Goal: Task Accomplishment & Management: Manage account settings

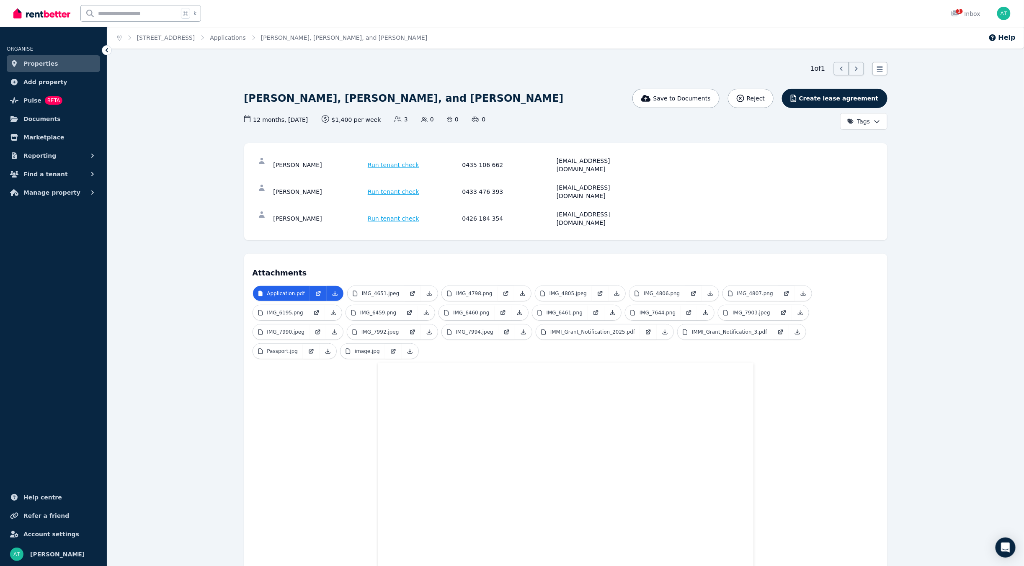
click at [33, 7] on img at bounding box center [41, 13] width 57 height 13
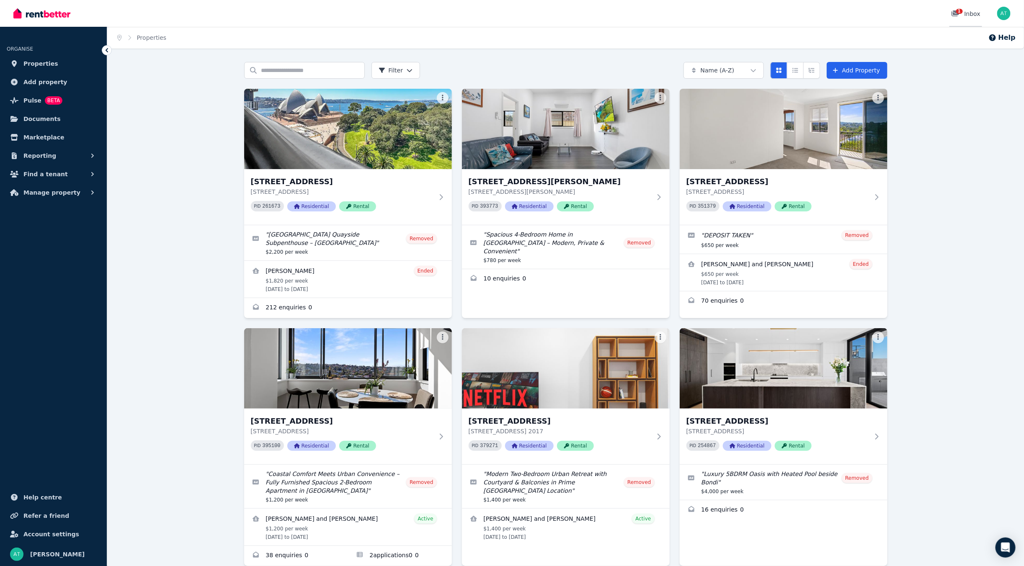
click at [953, 16] on icon at bounding box center [955, 13] width 8 height 7
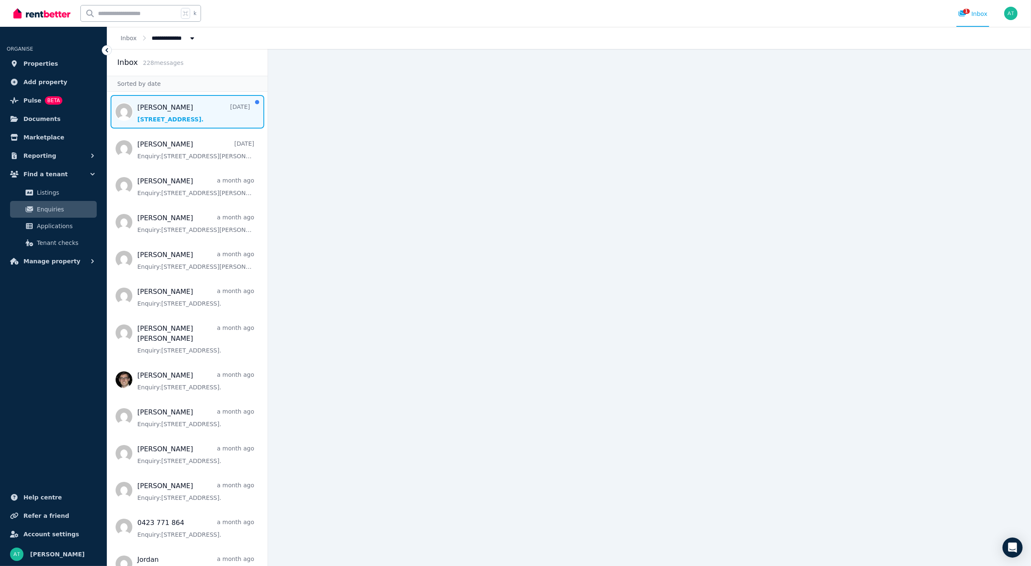
click at [169, 121] on span "Message list" at bounding box center [187, 111] width 160 height 33
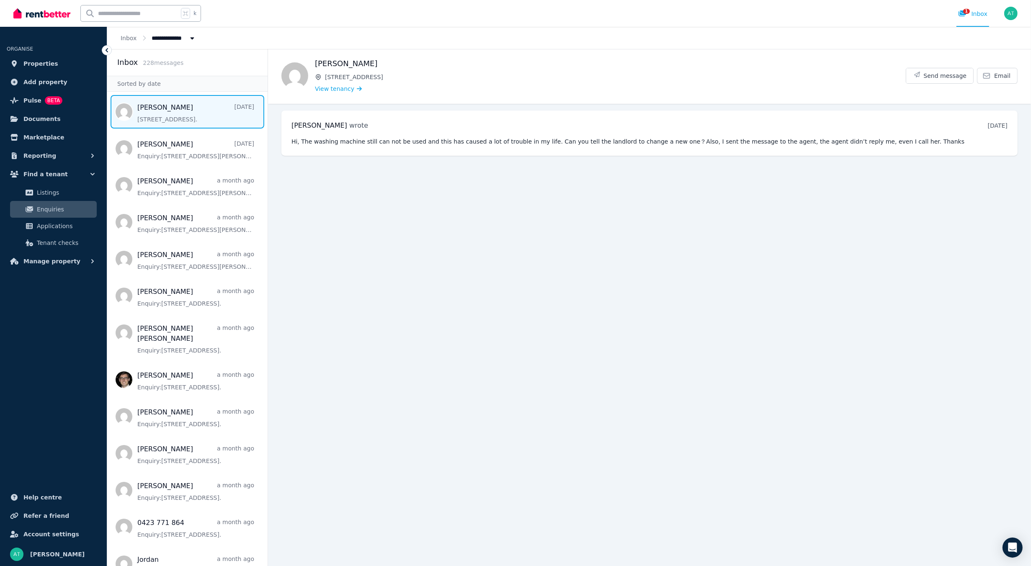
click at [165, 117] on span "Message list" at bounding box center [187, 111] width 160 height 33
click at [31, 59] on span "Properties" at bounding box center [40, 64] width 35 height 10
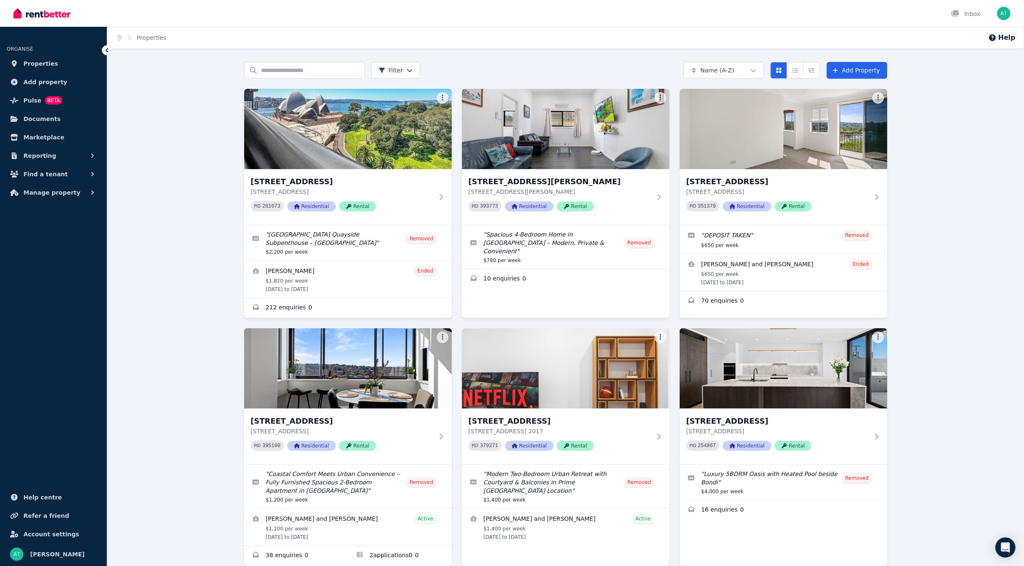
click at [197, 269] on div "Search properties Filter Name (A-Z) Add Property 1 Macquarie Street, Sydney 1 M…" at bounding box center [565, 577] width 916 height 1030
click at [25, 94] on link "Pulse BETA" at bounding box center [53, 100] width 93 height 17
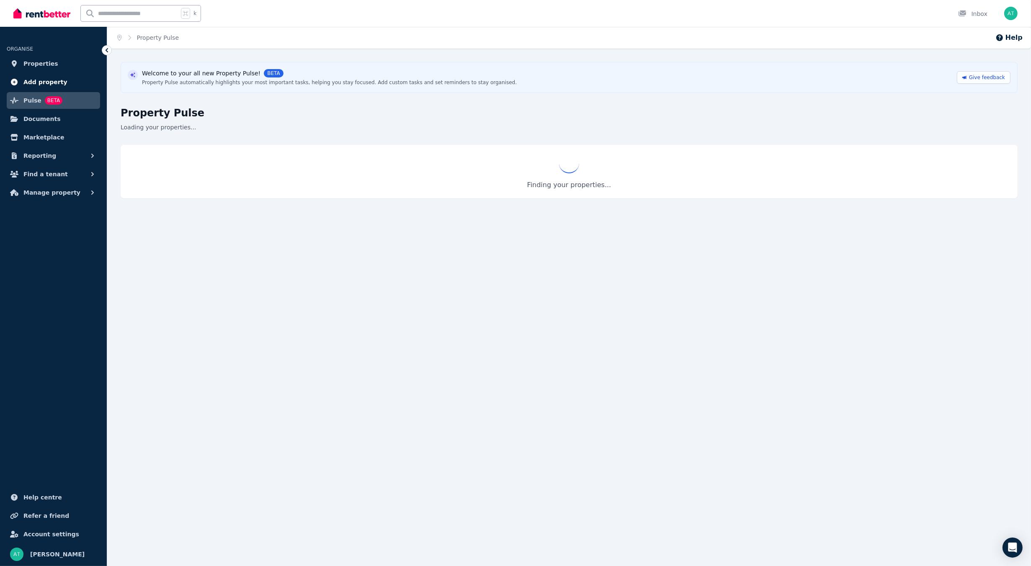
click at [30, 85] on span "Add property" at bounding box center [45, 82] width 44 height 10
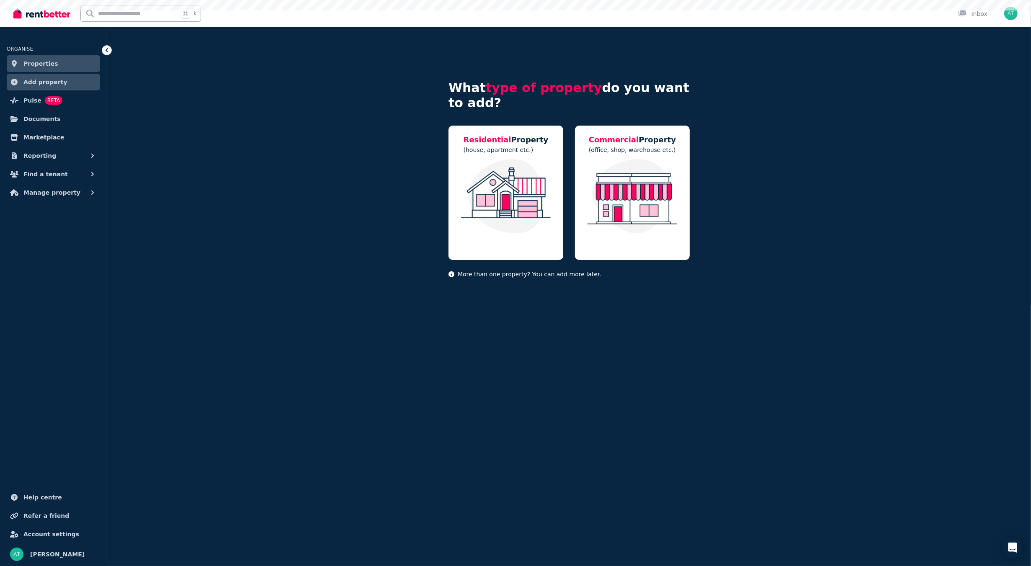
click at [36, 63] on span "Properties" at bounding box center [40, 64] width 35 height 10
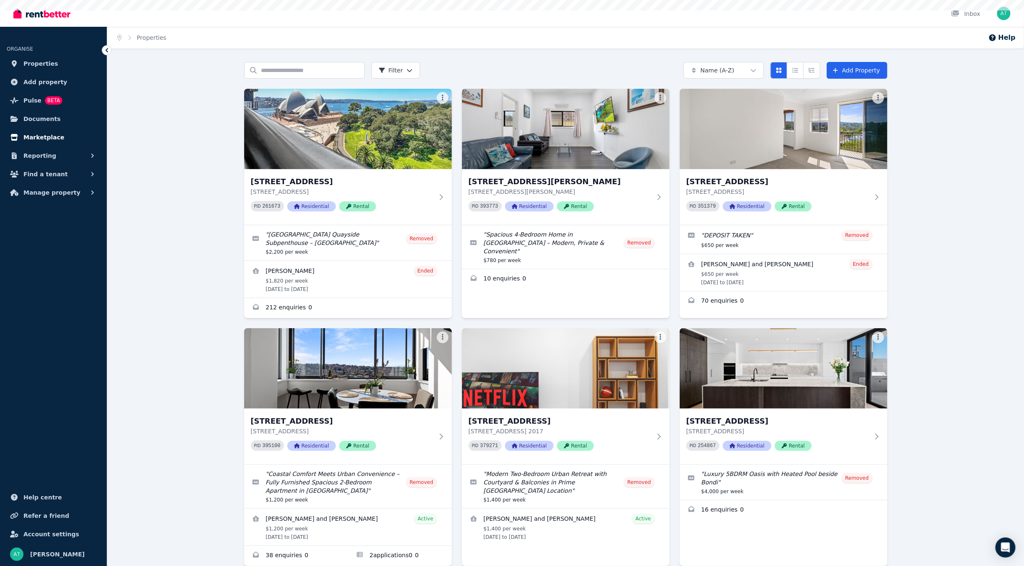
click at [40, 134] on span "Marketplace" at bounding box center [43, 137] width 41 height 10
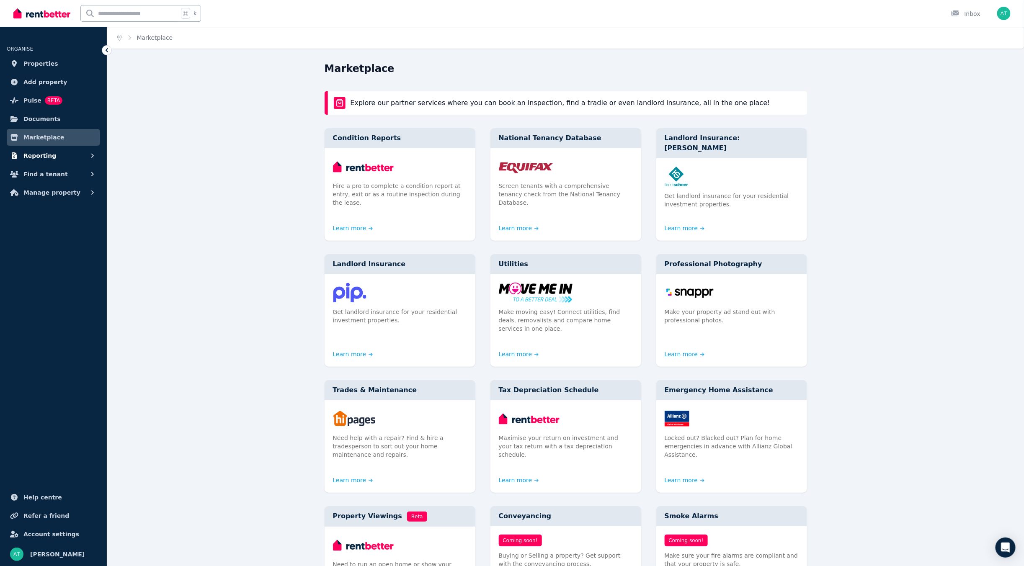
click at [54, 158] on button "Reporting" at bounding box center [53, 155] width 93 height 17
click at [55, 171] on span "Payments" at bounding box center [65, 174] width 57 height 10
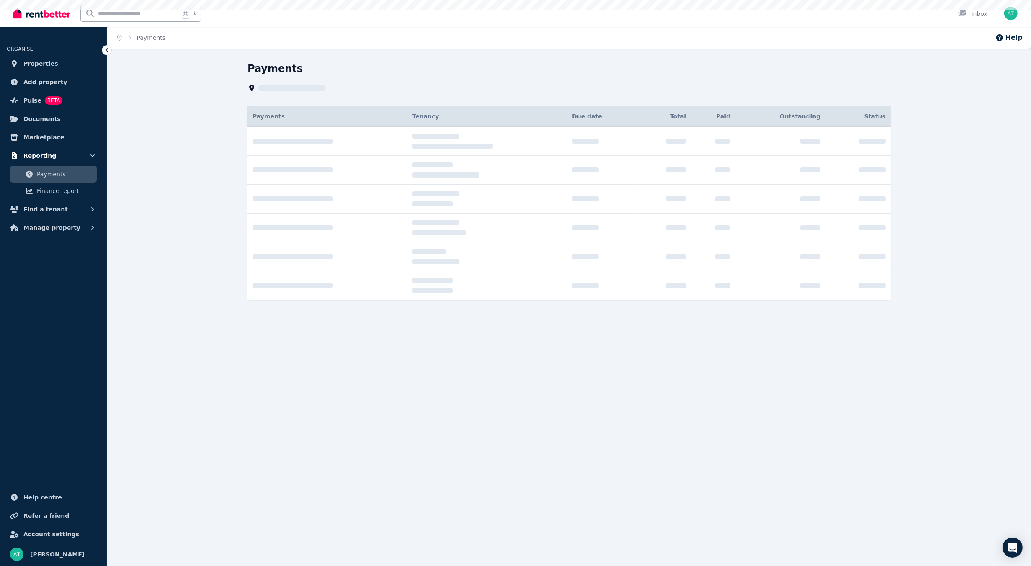
click at [65, 155] on button "Reporting" at bounding box center [53, 155] width 93 height 17
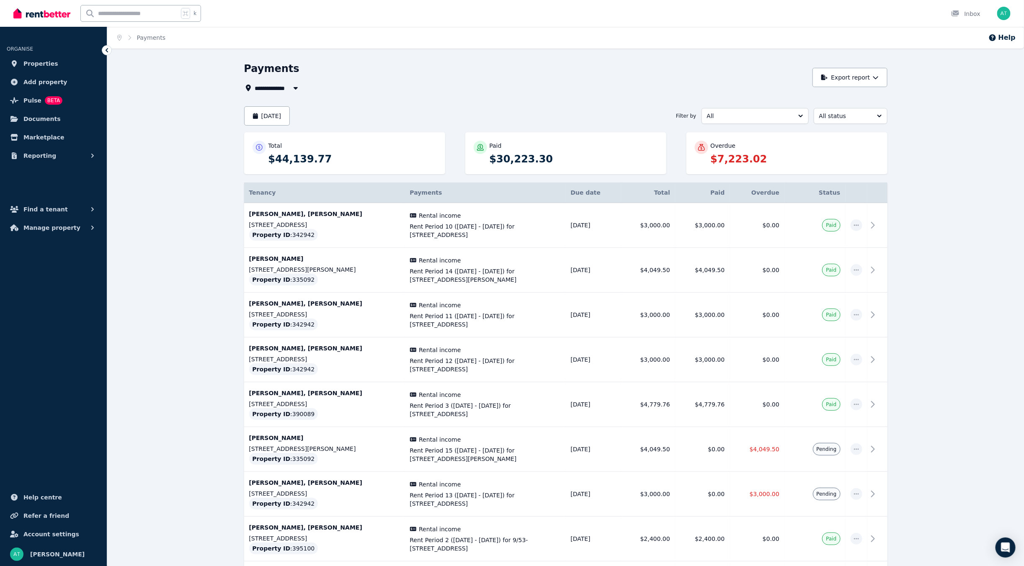
click at [147, 162] on div "**********" at bounding box center [565, 446] width 916 height 768
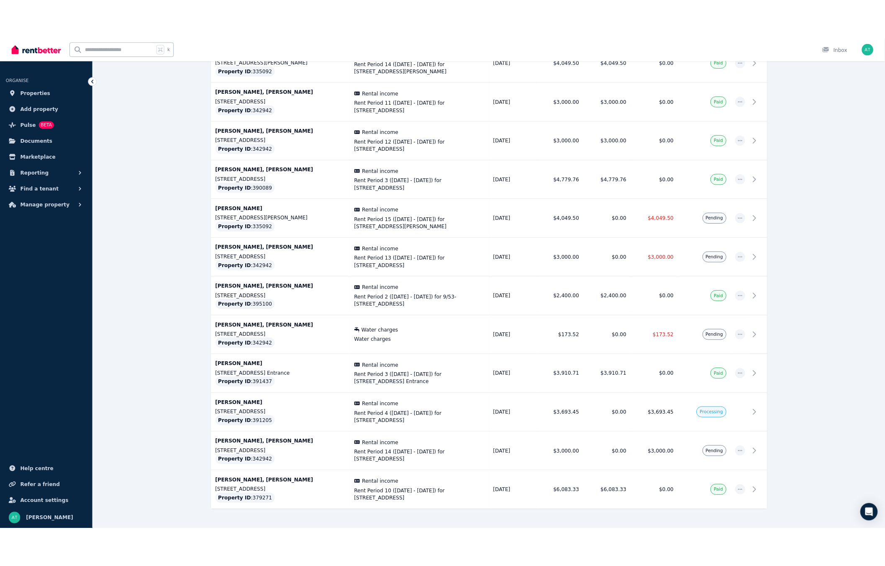
scroll to position [242, 0]
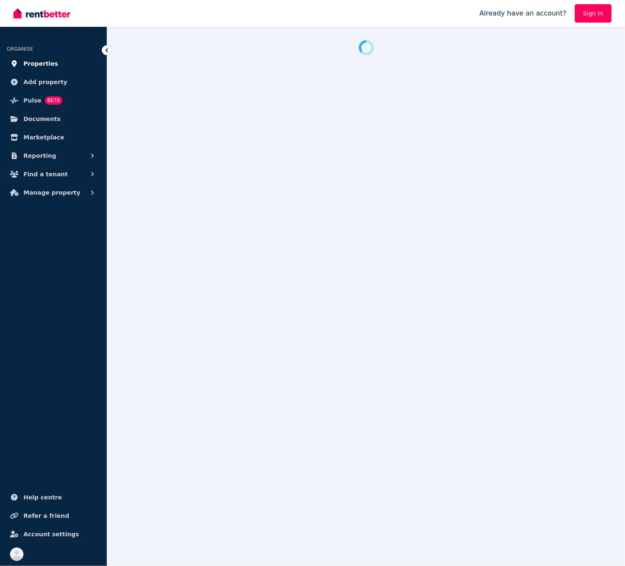
click at [43, 65] on span "Properties" at bounding box center [40, 64] width 35 height 10
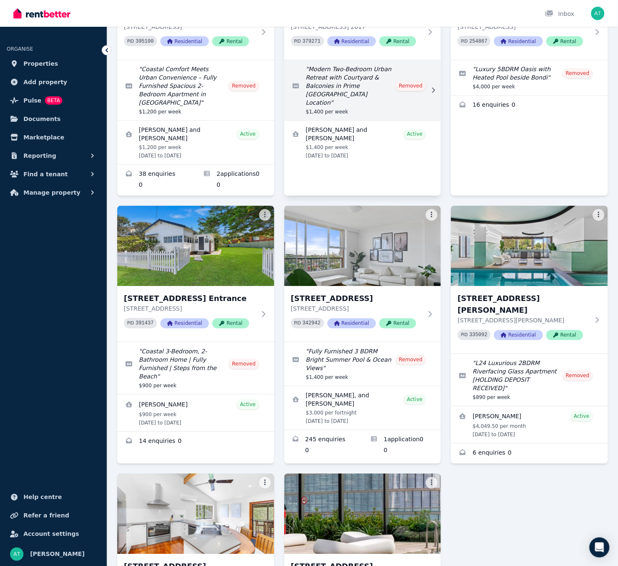
scroll to position [557, 0]
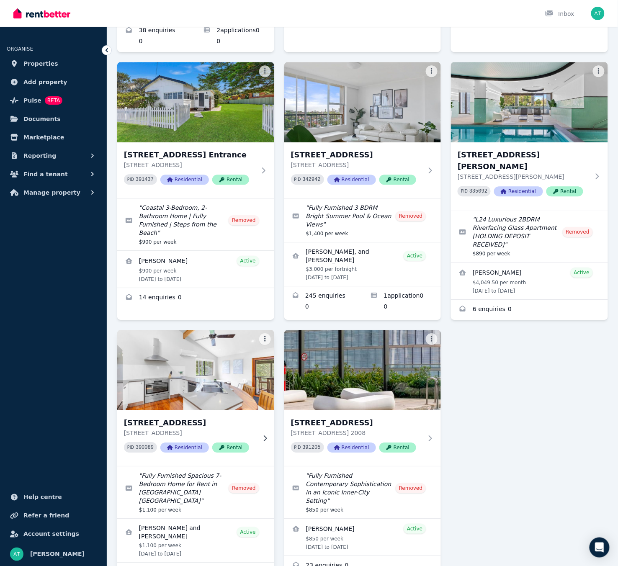
click at [242, 331] on img at bounding box center [195, 370] width 165 height 85
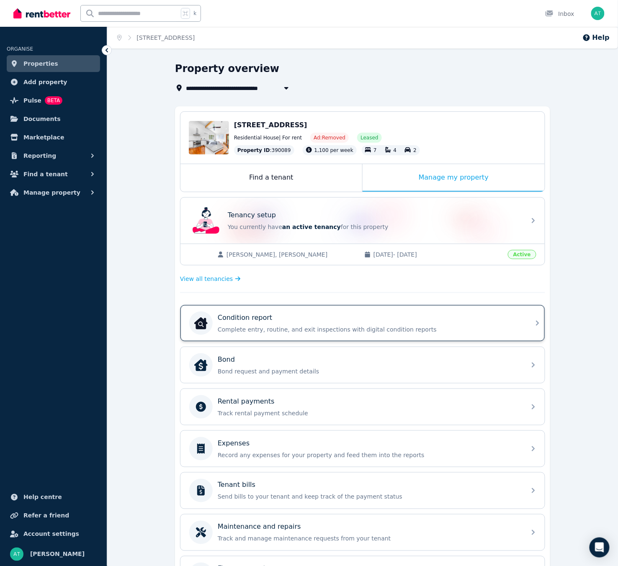
click at [350, 325] on p "Complete entry, routine, and exit inspections with digital condition reports" at bounding box center [369, 329] width 303 height 8
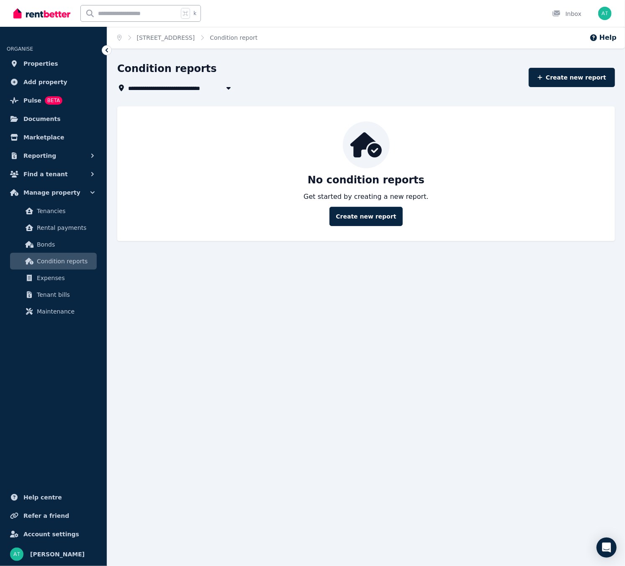
click at [458, 254] on div "**********" at bounding box center [366, 159] width 518 height 194
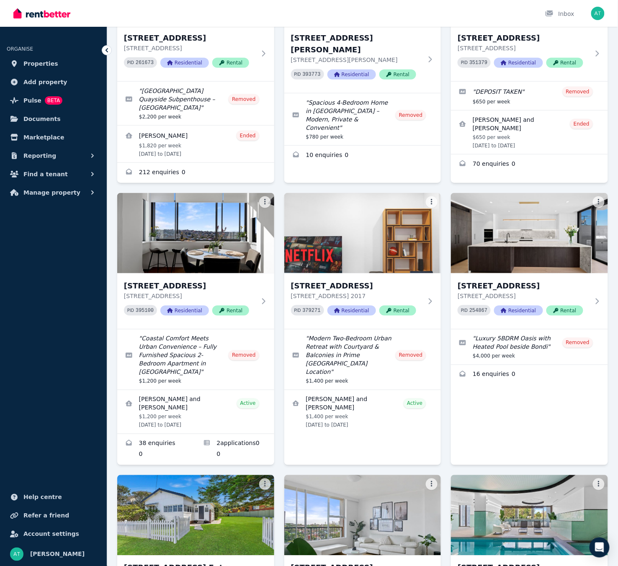
scroll to position [576, 0]
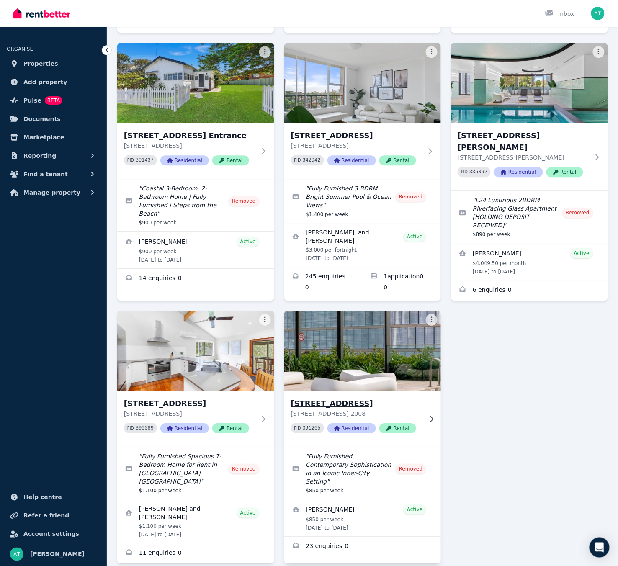
click at [403, 352] on img at bounding box center [362, 351] width 165 height 85
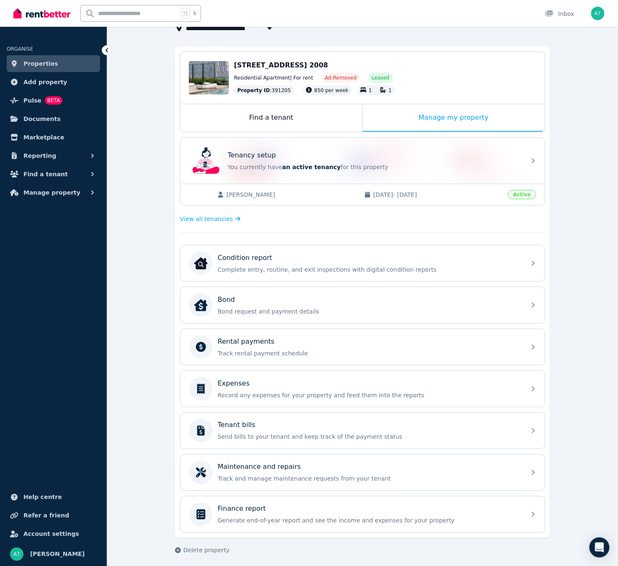
scroll to position [64, 0]
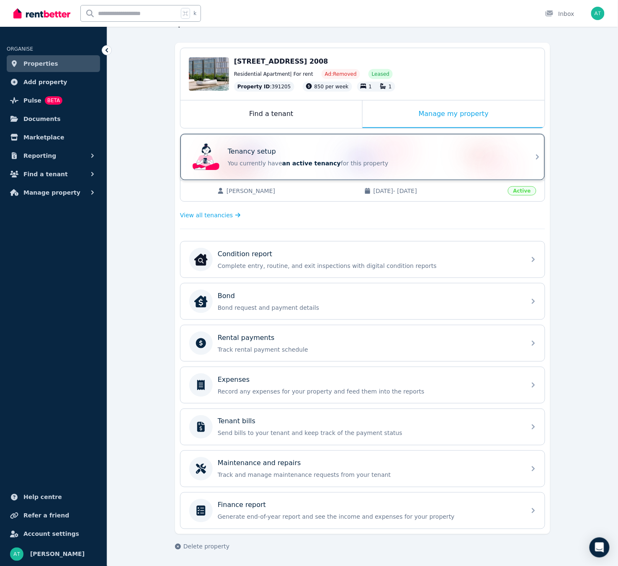
click at [404, 155] on div "Tenancy setup" at bounding box center [374, 152] width 293 height 10
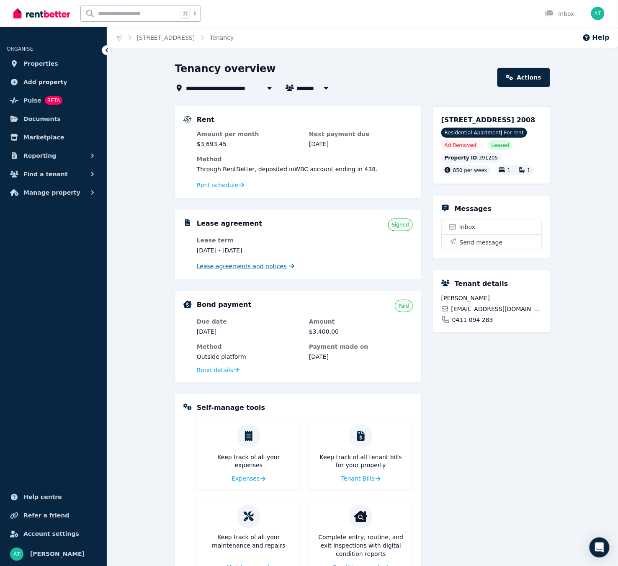
click at [244, 267] on span "Lease agreements and notices" at bounding box center [242, 266] width 90 height 8
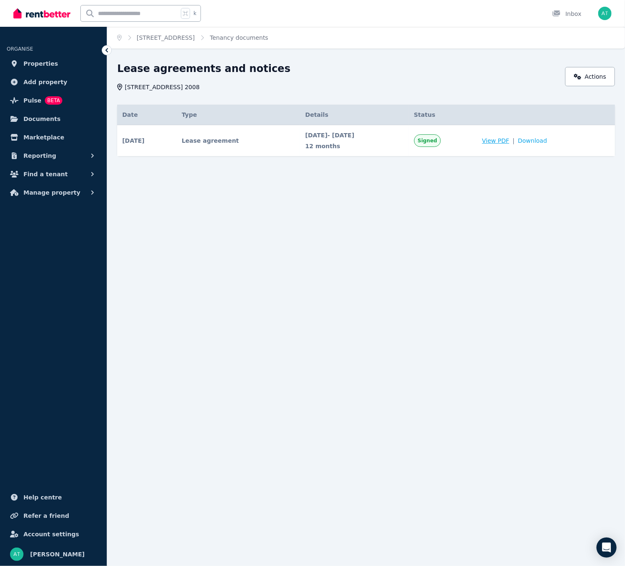
click at [509, 138] on span "View PDF" at bounding box center [495, 140] width 27 height 8
click at [192, 40] on link "[STREET_ADDRESS]" at bounding box center [166, 37] width 58 height 7
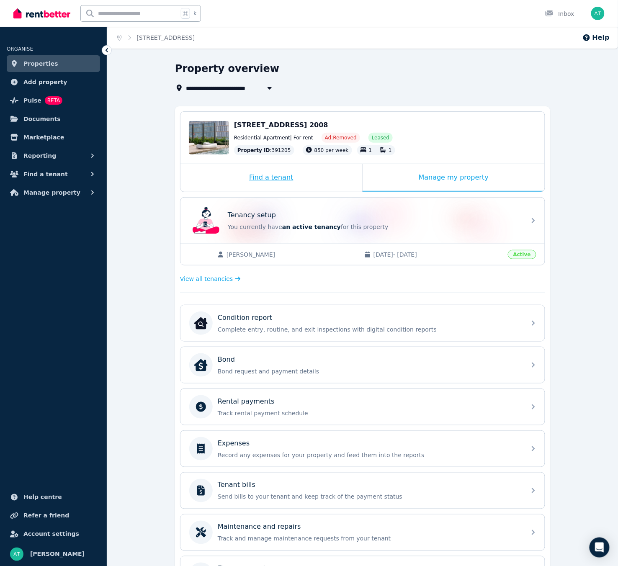
click at [284, 182] on div "Find a tenant" at bounding box center [271, 178] width 182 height 28
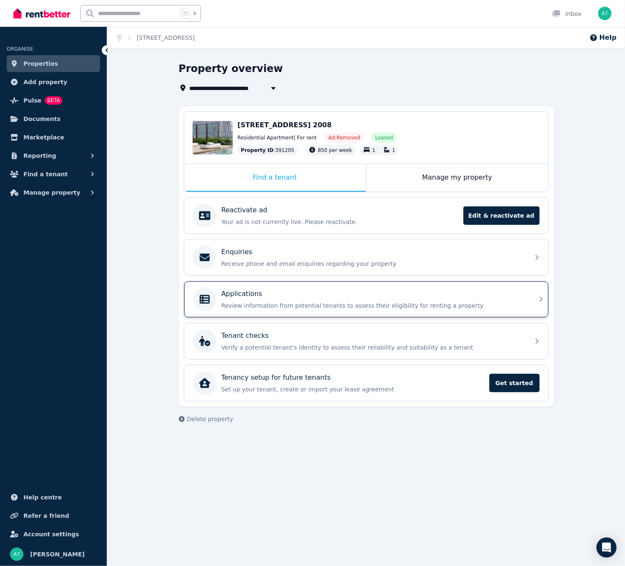
click at [279, 314] on div "Applications Review information from potential tenants to assess their eligibil…" at bounding box center [366, 299] width 364 height 36
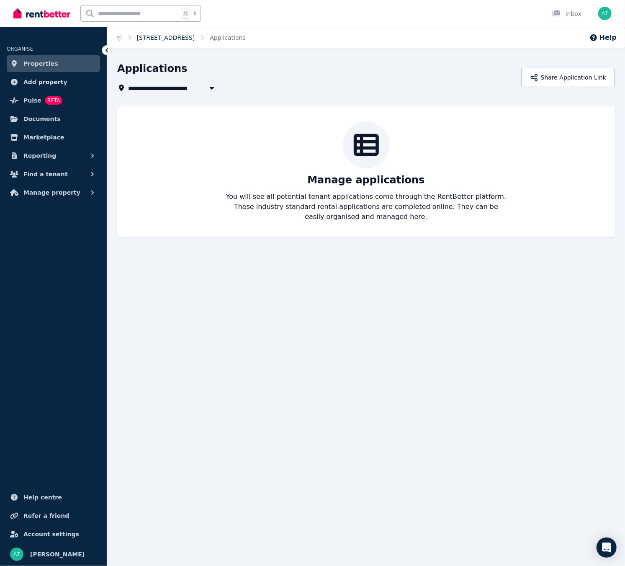
click at [182, 36] on link "[STREET_ADDRESS]" at bounding box center [166, 37] width 58 height 7
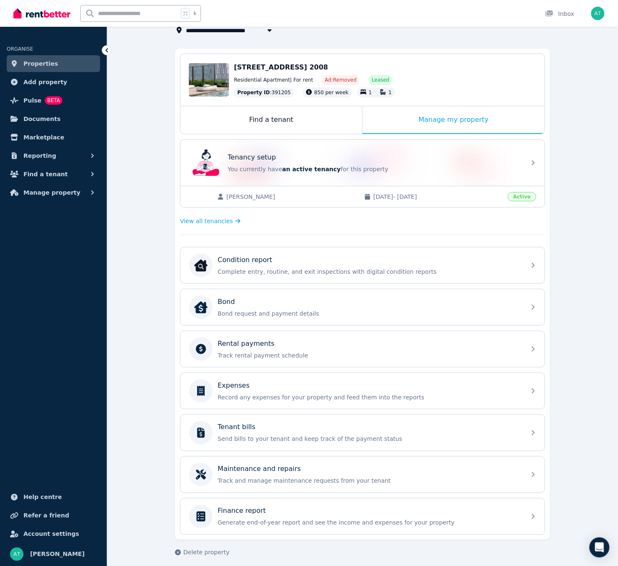
scroll to position [64, 0]
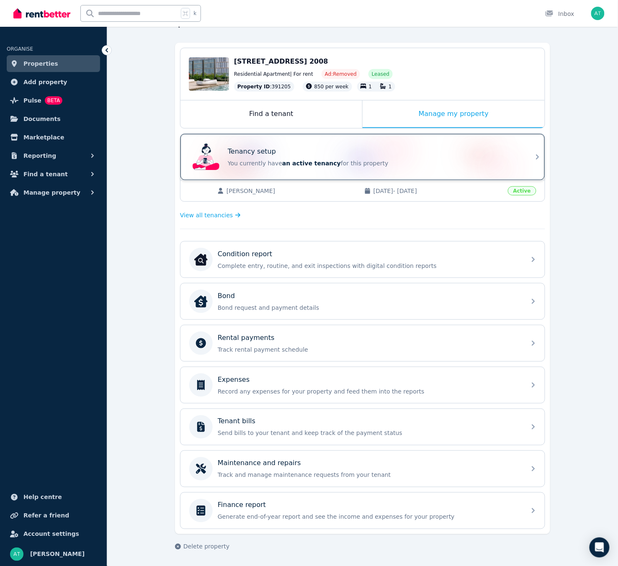
click at [435, 152] on div "Tenancy setup" at bounding box center [374, 152] width 293 height 10
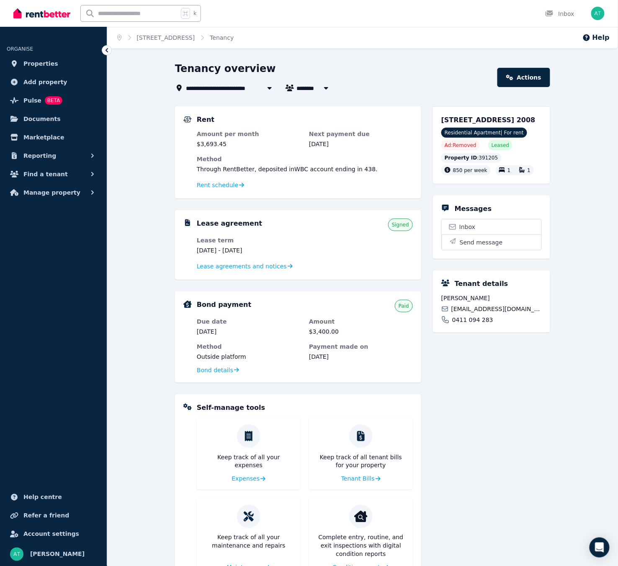
click at [331, 256] on dl "Lease term 15 June 2025 - 13 June 2026 Lease agreements and notices" at bounding box center [305, 253] width 216 height 35
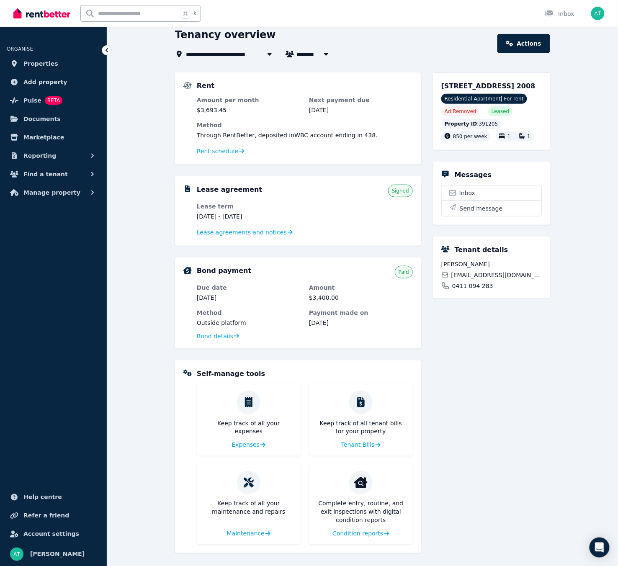
scroll to position [36, 0]
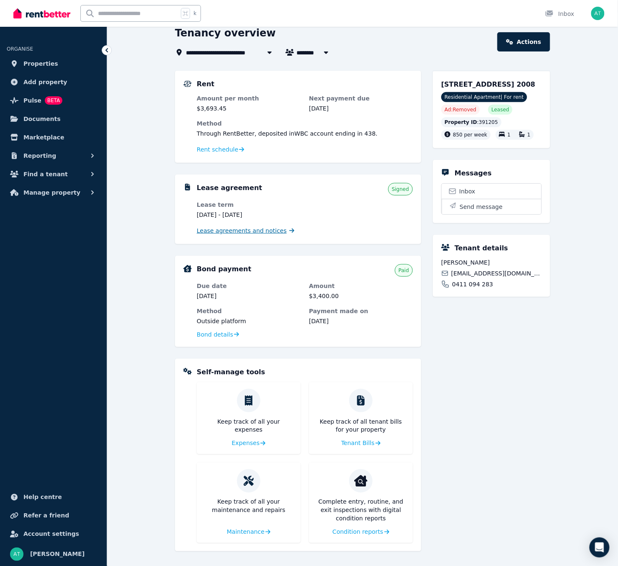
click at [266, 234] on span "Lease agreements and notices" at bounding box center [242, 230] width 90 height 8
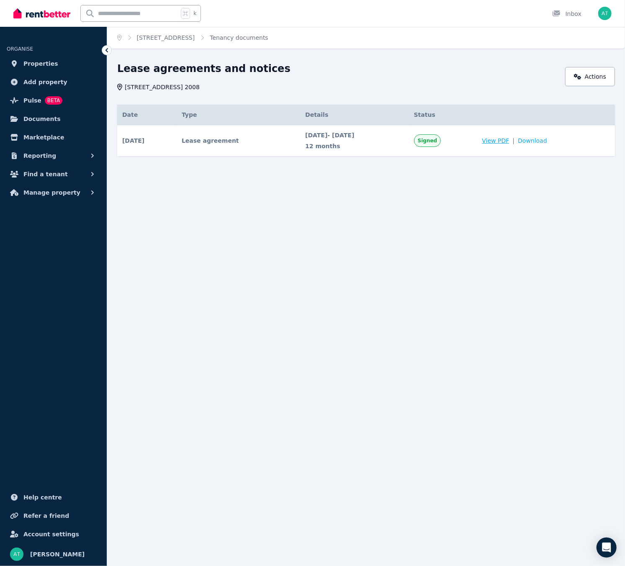
click at [509, 140] on span "View PDF" at bounding box center [495, 140] width 27 height 8
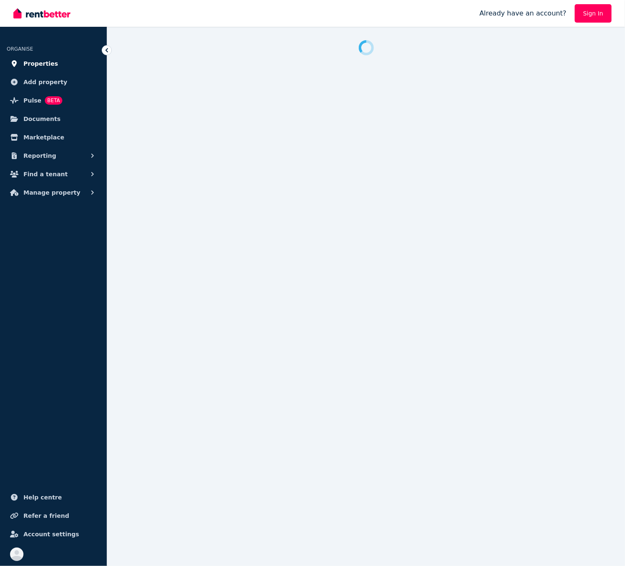
click at [46, 68] on span "Properties" at bounding box center [40, 64] width 35 height 10
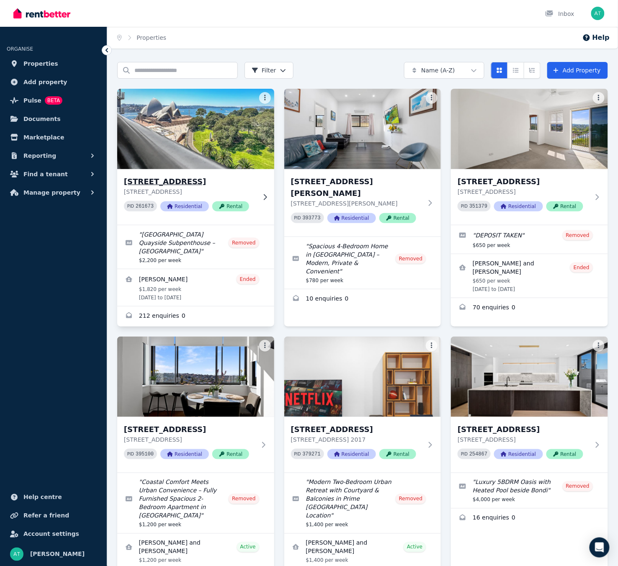
click at [229, 136] on img at bounding box center [195, 129] width 165 height 85
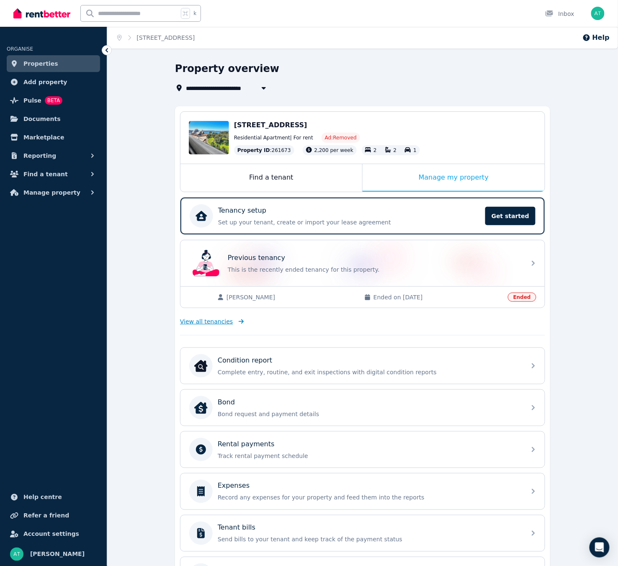
click at [216, 319] on span "View all tenancies" at bounding box center [206, 321] width 53 height 8
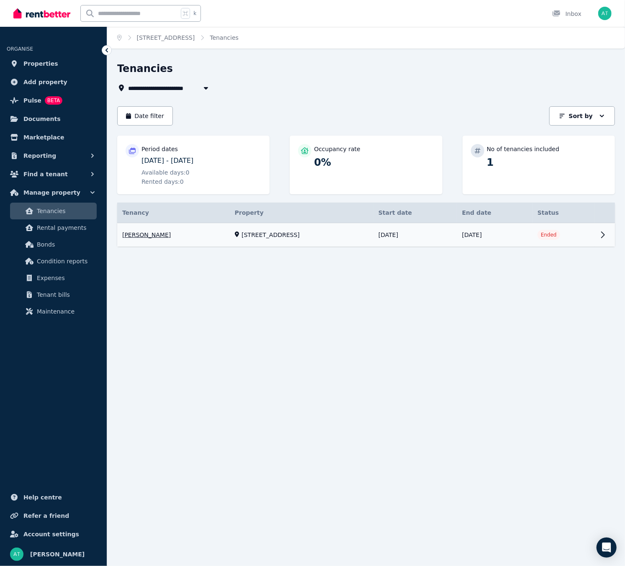
click at [607, 234] on link "View property details" at bounding box center [366, 235] width 498 height 24
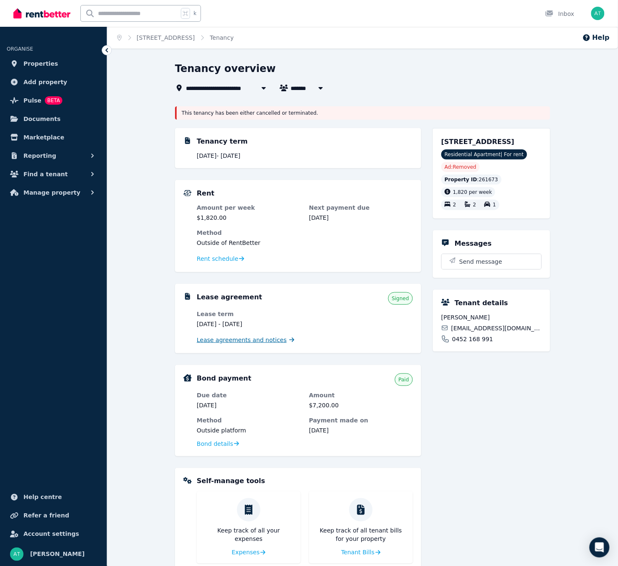
click at [239, 341] on span "Lease agreements and notices" at bounding box center [242, 340] width 90 height 8
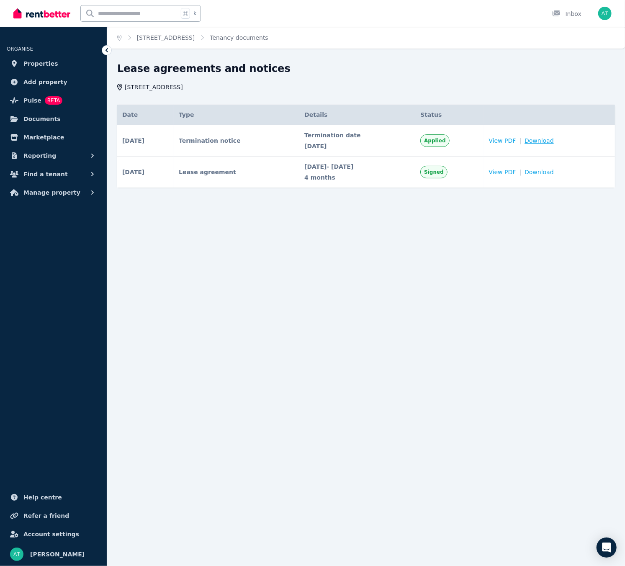
click at [548, 141] on span "Download" at bounding box center [539, 140] width 29 height 8
click at [554, 172] on span "Download" at bounding box center [539, 172] width 29 height 8
click at [186, 38] on link "[STREET_ADDRESS]" at bounding box center [166, 37] width 58 height 7
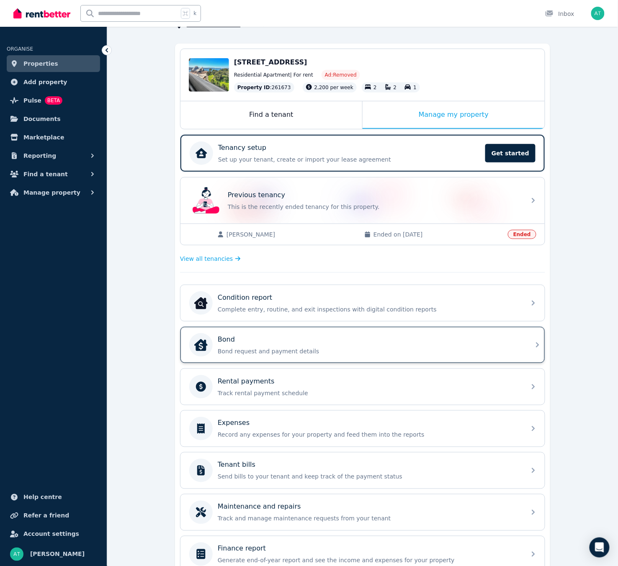
scroll to position [83, 0]
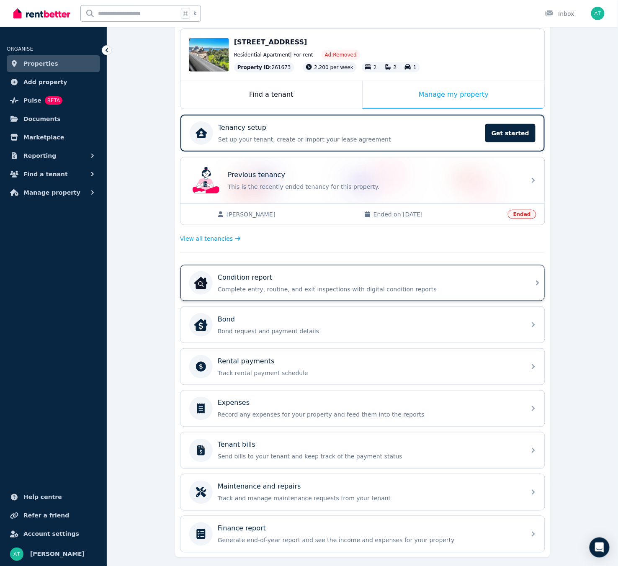
click at [324, 287] on p "Complete entry, routine, and exit inspections with digital condition reports" at bounding box center [369, 289] width 303 height 8
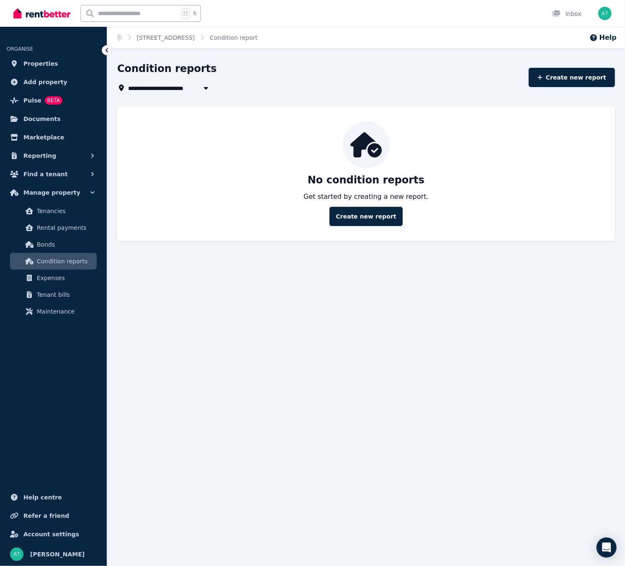
click at [172, 42] on ol "Home [STREET_ADDRESS] Condition report" at bounding box center [187, 38] width 160 height 22
click at [172, 35] on link "[STREET_ADDRESS]" at bounding box center [166, 37] width 58 height 7
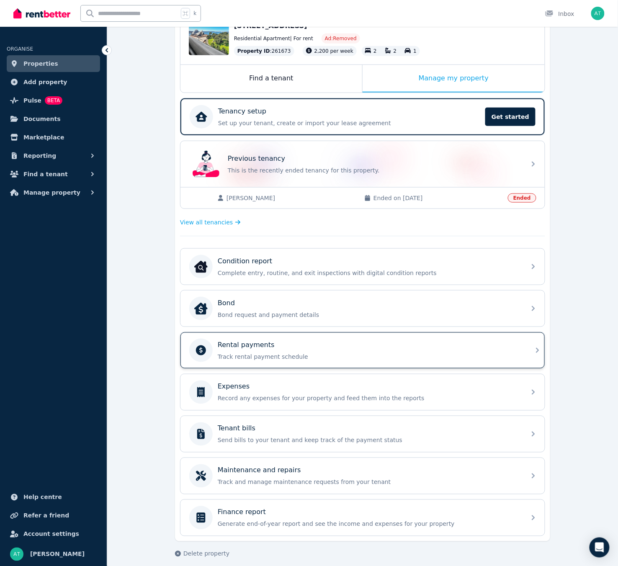
scroll to position [106, 0]
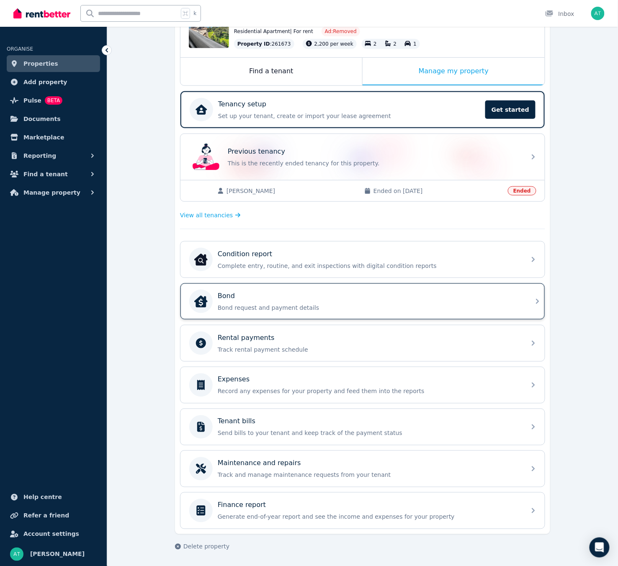
click at [313, 307] on p "Bond request and payment details" at bounding box center [369, 307] width 303 height 8
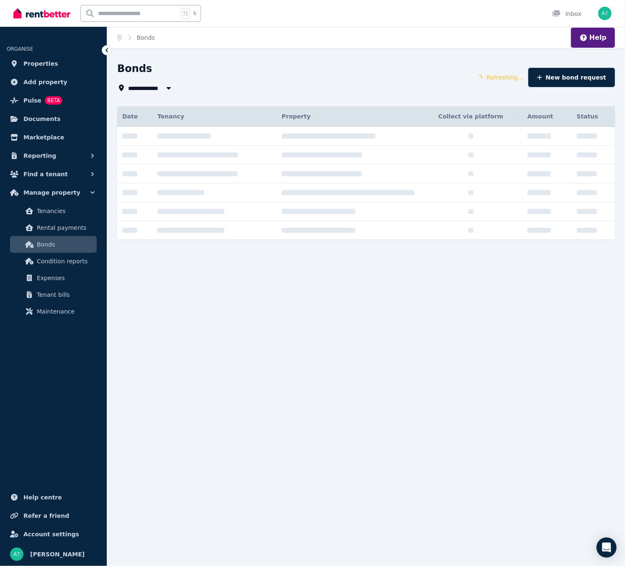
type input "**********"
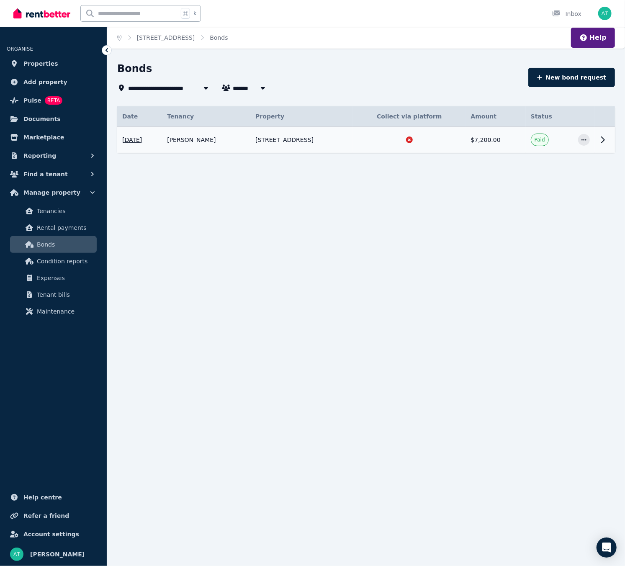
click at [413, 141] on icon at bounding box center [409, 139] width 7 height 7
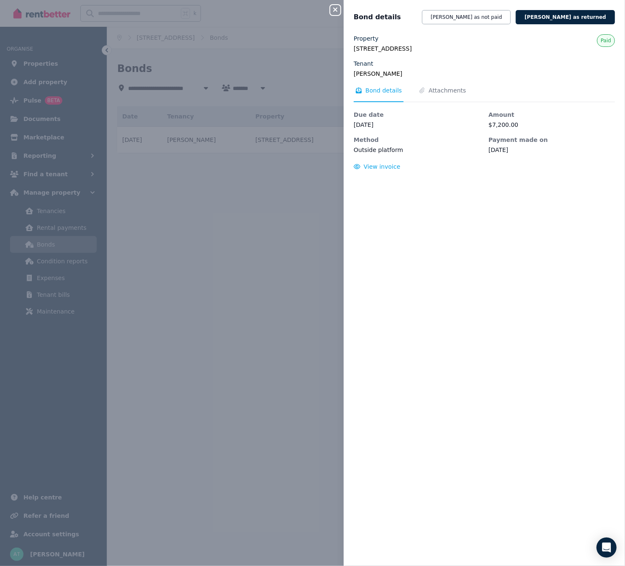
click at [280, 184] on div "Close panel Bond details [PERSON_NAME] as not paid [PERSON_NAME] as returned Pr…" at bounding box center [312, 283] width 625 height 566
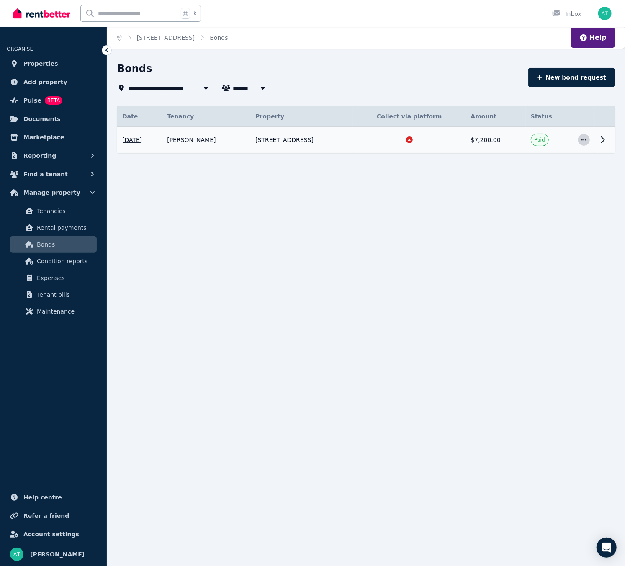
click at [583, 140] on icon "button" at bounding box center [584, 140] width 7 height 6
click at [598, 147] on td at bounding box center [605, 140] width 20 height 26
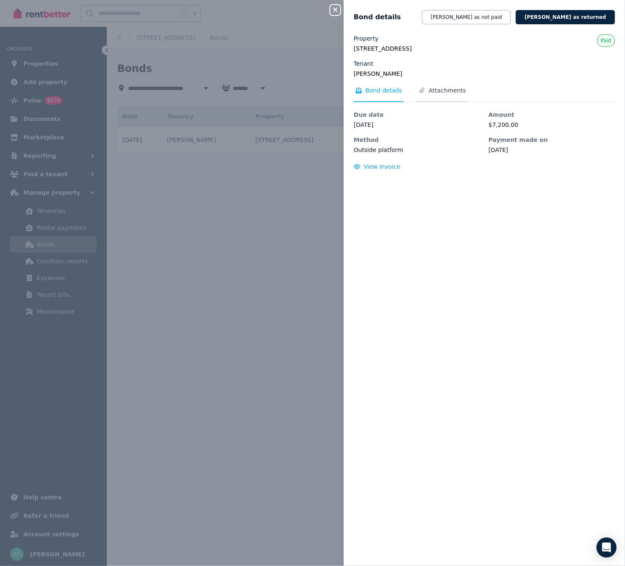
click at [437, 98] on span "Attachments" at bounding box center [442, 94] width 51 height 16
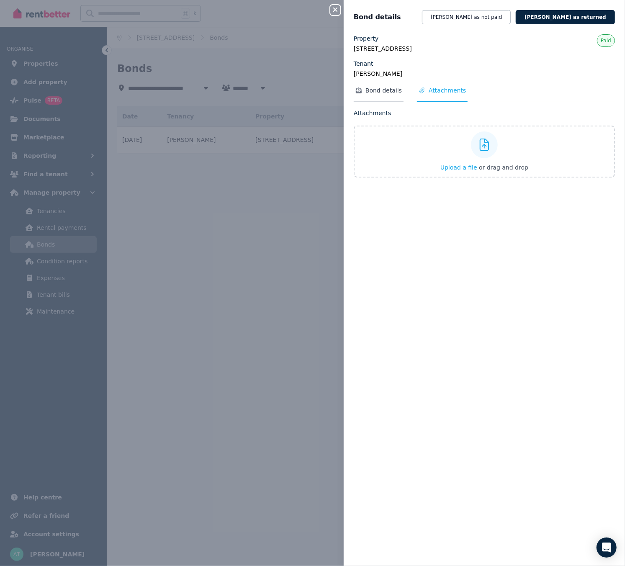
drag, startPoint x: 388, startPoint y: 87, endPoint x: 389, endPoint y: 101, distance: 13.9
click at [388, 87] on span "Bond details" at bounding box center [383, 90] width 36 height 8
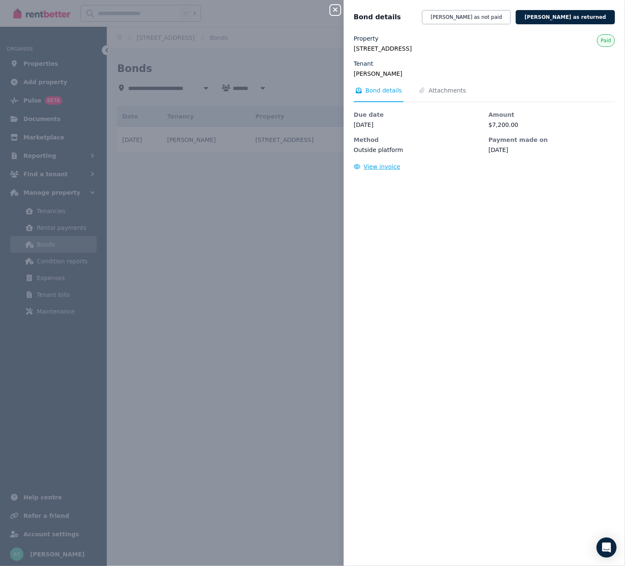
click at [384, 169] on span "View invoice" at bounding box center [382, 166] width 37 height 7
click at [322, 50] on div "Close panel Bond details [PERSON_NAME] as not paid [PERSON_NAME] as returned Pr…" at bounding box center [312, 283] width 625 height 566
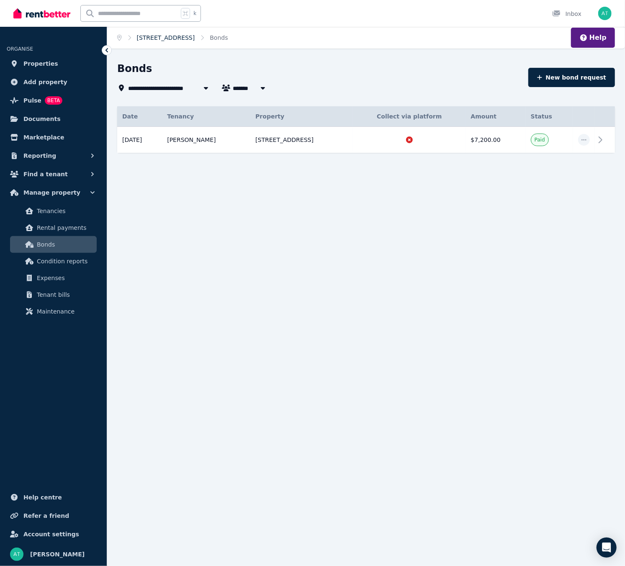
click at [167, 36] on link "[STREET_ADDRESS]" at bounding box center [166, 37] width 58 height 7
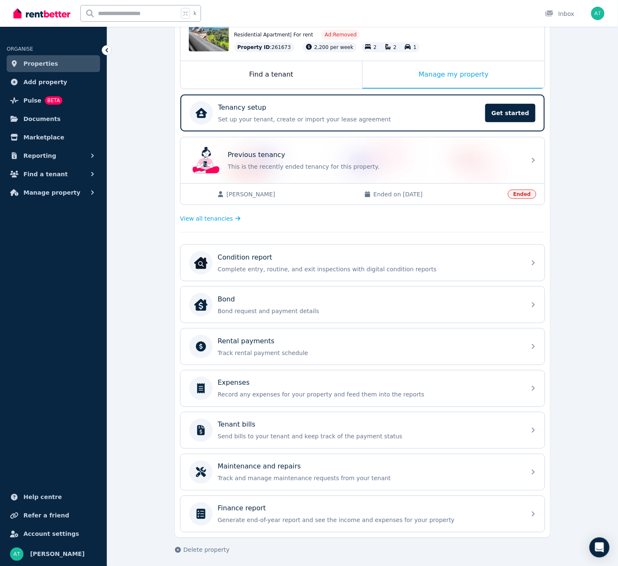
scroll to position [105, 0]
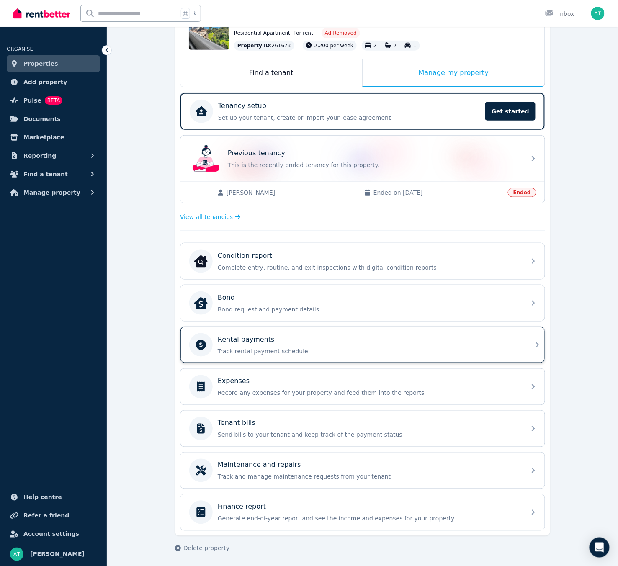
click at [297, 347] on p "Track rental payment schedule" at bounding box center [369, 351] width 303 height 8
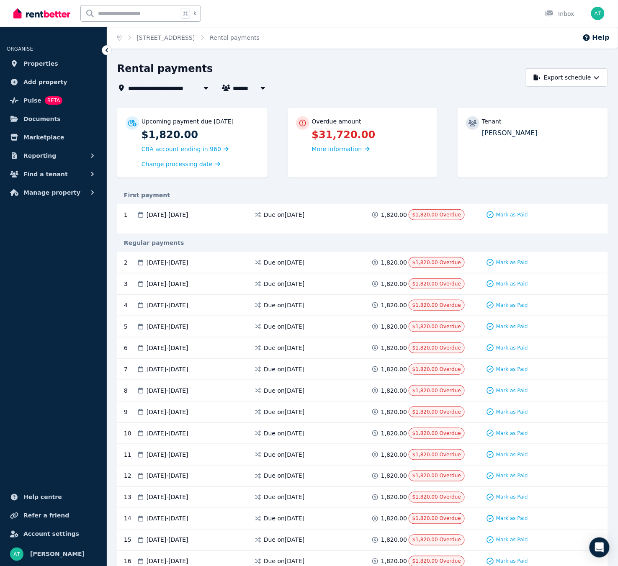
click at [185, 42] on ol "Home [STREET_ADDRESS] Rental payments" at bounding box center [188, 38] width 162 height 22
click at [185, 39] on link "[STREET_ADDRESS]" at bounding box center [166, 37] width 58 height 7
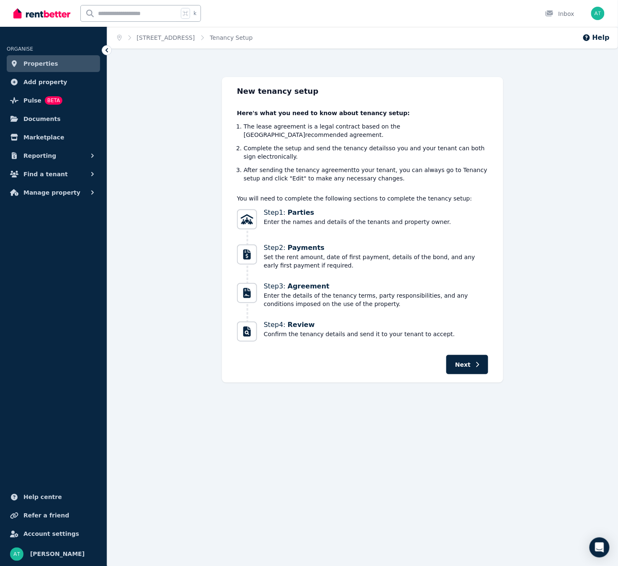
click at [165, 29] on ol "Home [STREET_ADDRESS] Tenancy Setup" at bounding box center [185, 38] width 156 height 22
click at [169, 36] on link "[STREET_ADDRESS]" at bounding box center [166, 37] width 58 height 7
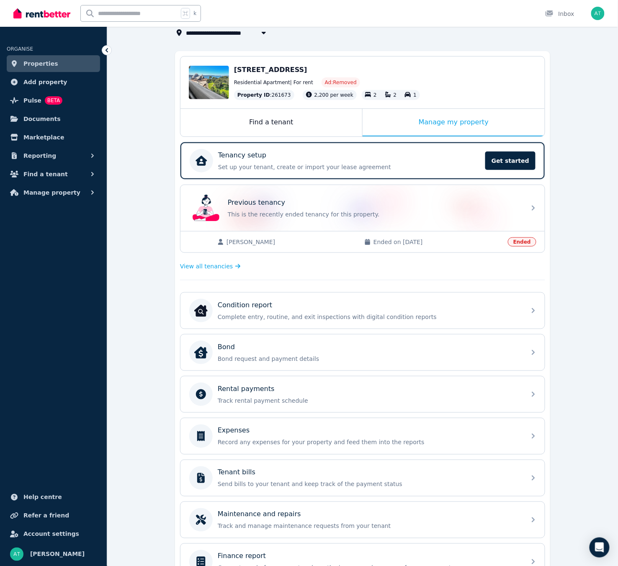
scroll to position [105, 0]
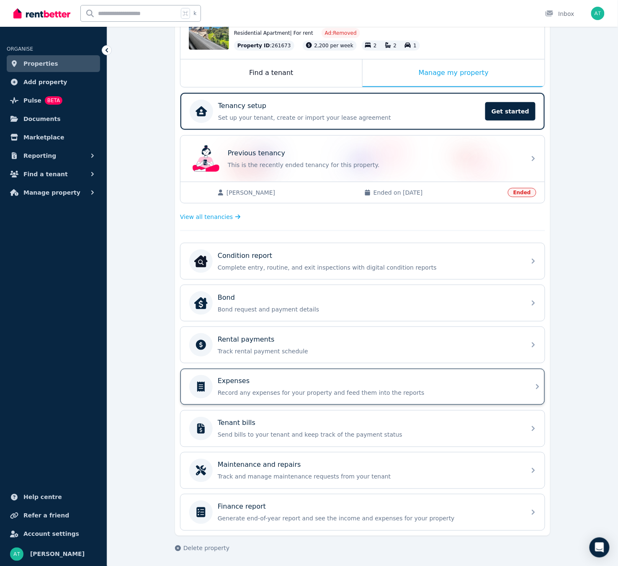
click at [342, 383] on div "Expenses" at bounding box center [369, 381] width 303 height 10
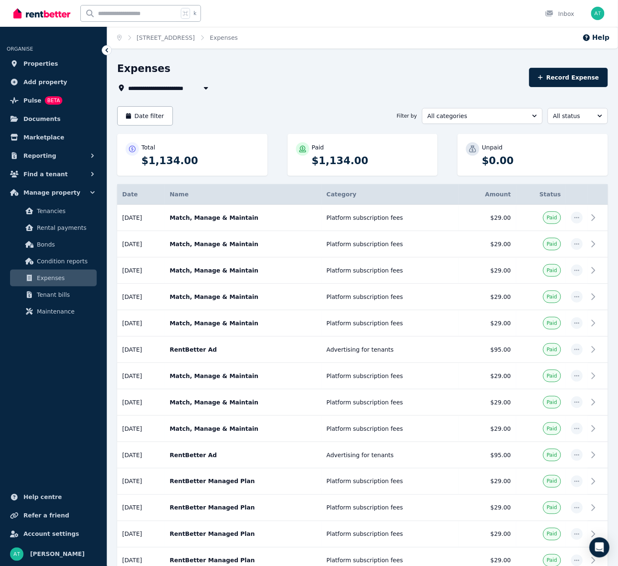
click at [548, 175] on div "Unpaid $0.00" at bounding box center [533, 155] width 150 height 42
click at [577, 215] on icon "button" at bounding box center [577, 218] width 7 height 6
click at [599, 216] on icon at bounding box center [596, 218] width 10 height 10
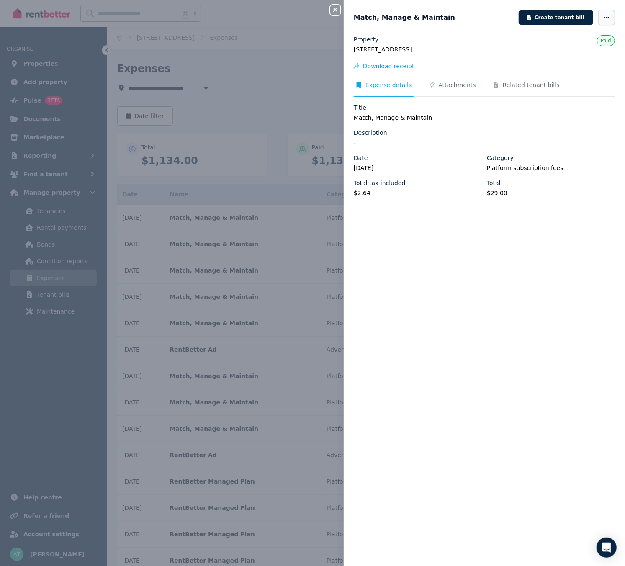
click at [598, 17] on span "button" at bounding box center [606, 17] width 17 height 15
click at [529, 130] on div "Description" at bounding box center [484, 133] width 261 height 8
click at [379, 67] on span "Download receipt" at bounding box center [388, 66] width 51 height 8
click at [284, 93] on div "Close panel Match, Manage & Maintain Create tenant bill Property [STREET_ADDRES…" at bounding box center [312, 283] width 625 height 566
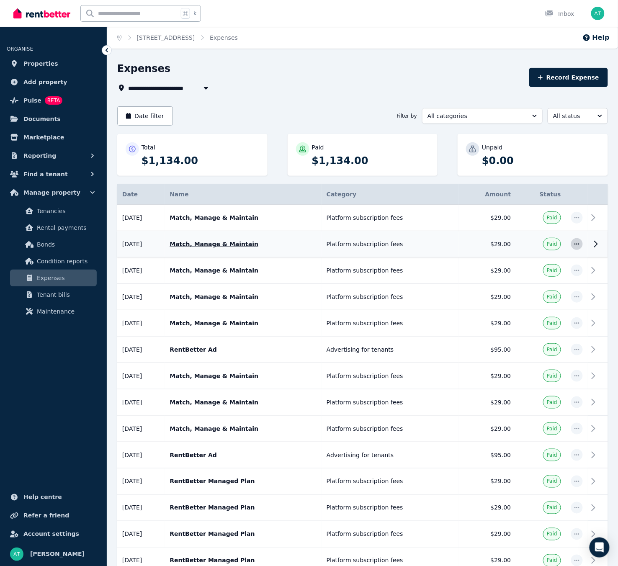
click at [581, 243] on span "button" at bounding box center [577, 244] width 12 height 12
click at [599, 242] on icon at bounding box center [596, 244] width 10 height 10
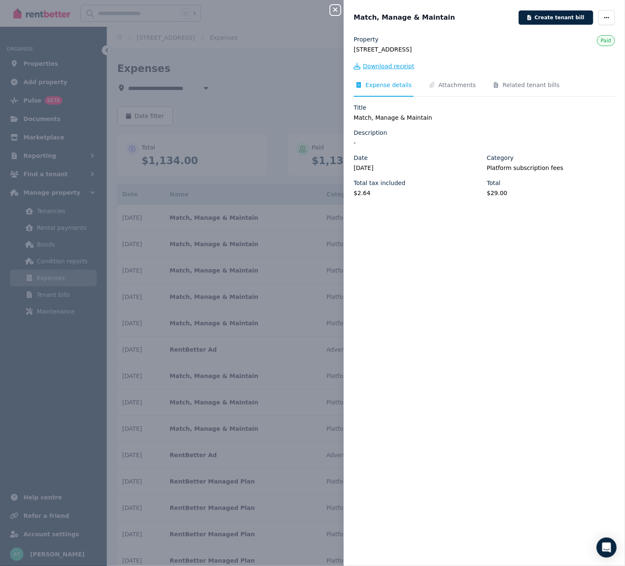
click at [381, 66] on span "Download receipt" at bounding box center [388, 66] width 51 height 8
click at [287, 129] on div "Close panel Match, Manage & Maintain Create tenant bill Property [STREET_ADDRES…" at bounding box center [312, 283] width 625 height 566
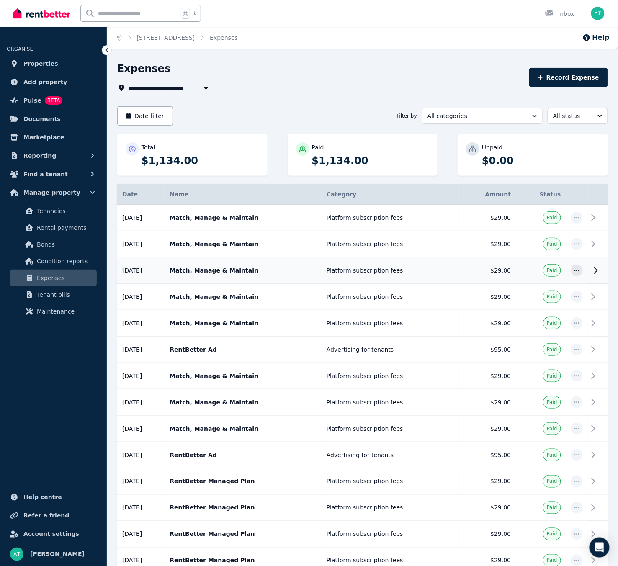
click at [600, 271] on icon at bounding box center [596, 270] width 10 height 10
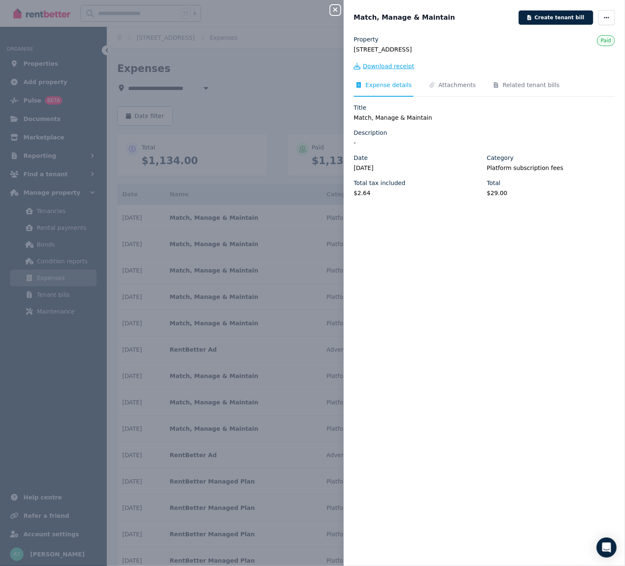
click at [379, 68] on span "Download receipt" at bounding box center [388, 66] width 51 height 8
click at [284, 109] on div "Close panel Match, Manage & Maintain Create tenant bill Property [STREET_ADDRES…" at bounding box center [312, 283] width 625 height 566
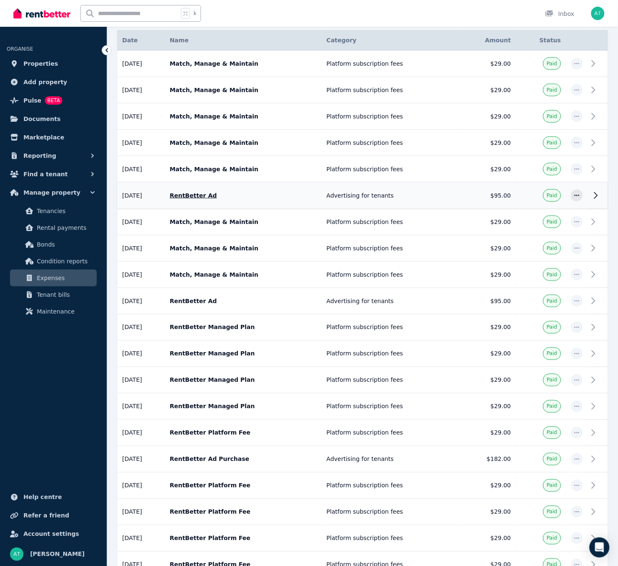
scroll to position [169, 0]
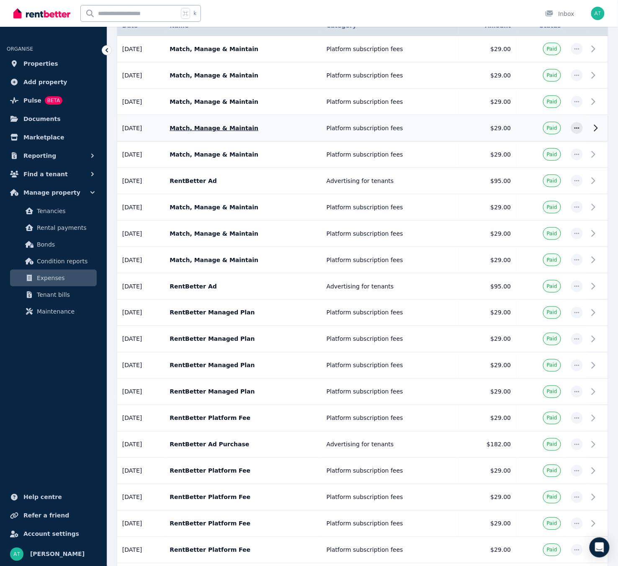
click at [592, 132] on icon at bounding box center [596, 128] width 10 height 10
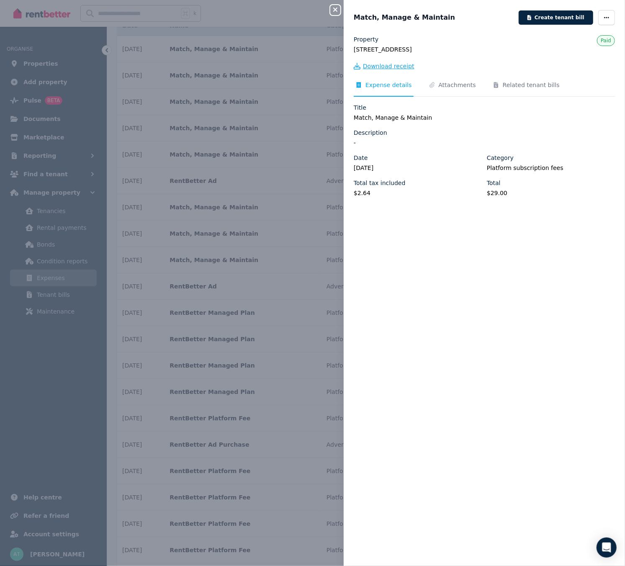
click at [383, 68] on span "Download receipt" at bounding box center [388, 66] width 51 height 8
click at [339, 13] on icon "button" at bounding box center [335, 9] width 10 height 7
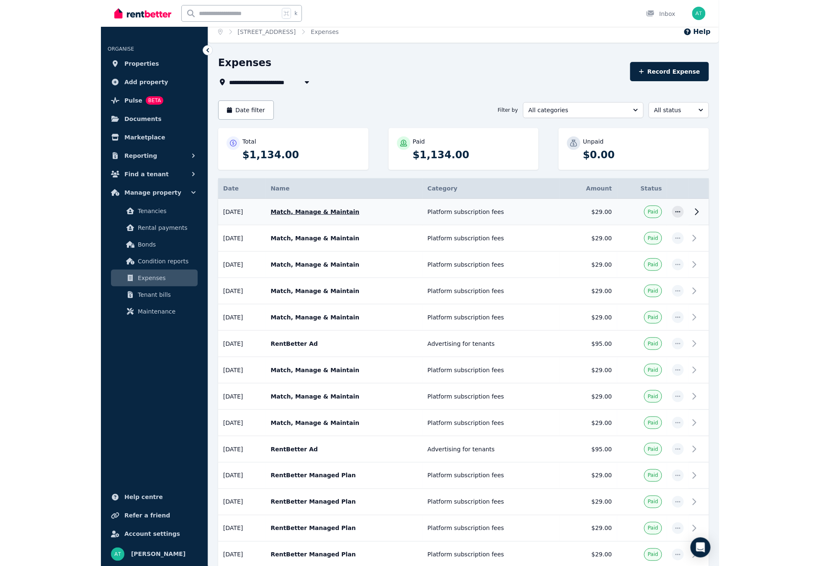
scroll to position [5, 0]
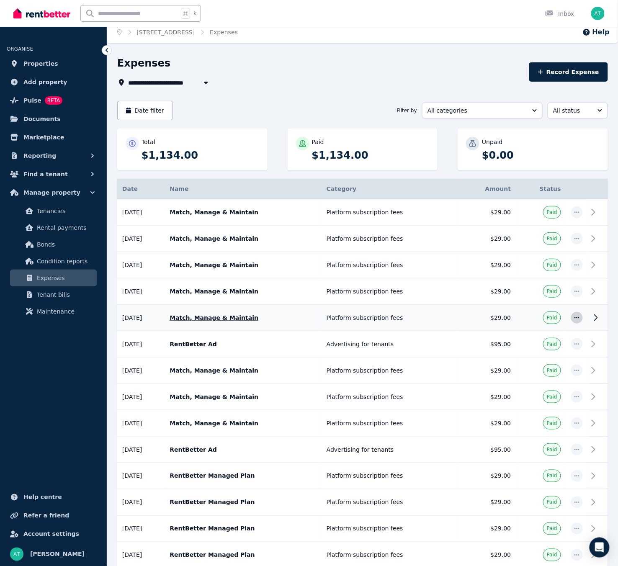
click at [579, 321] on span "button" at bounding box center [577, 318] width 12 height 12
click at [596, 317] on icon at bounding box center [596, 318] width 10 height 10
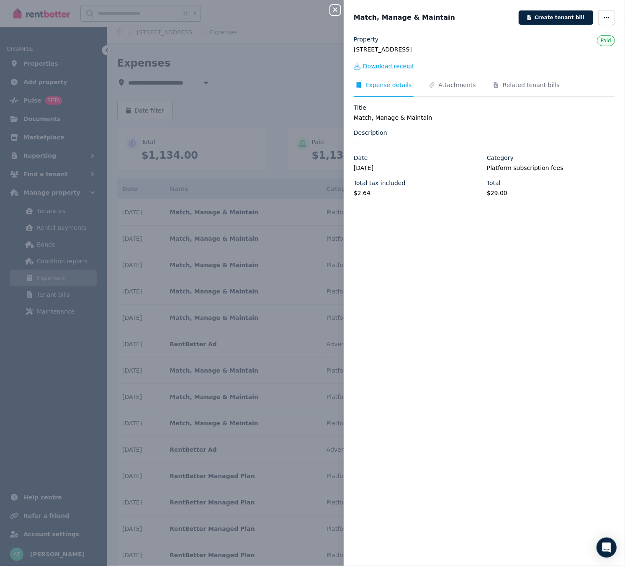
click at [395, 62] on span "Download receipt" at bounding box center [388, 66] width 51 height 8
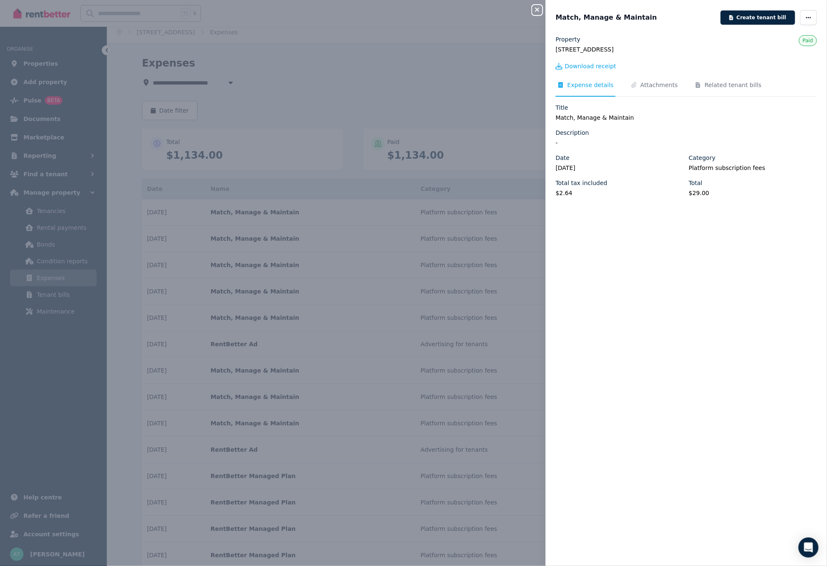
click at [502, 56] on div "Close panel Match, Manage & Maintain Create tenant bill Property [STREET_ADDRES…" at bounding box center [413, 283] width 827 height 566
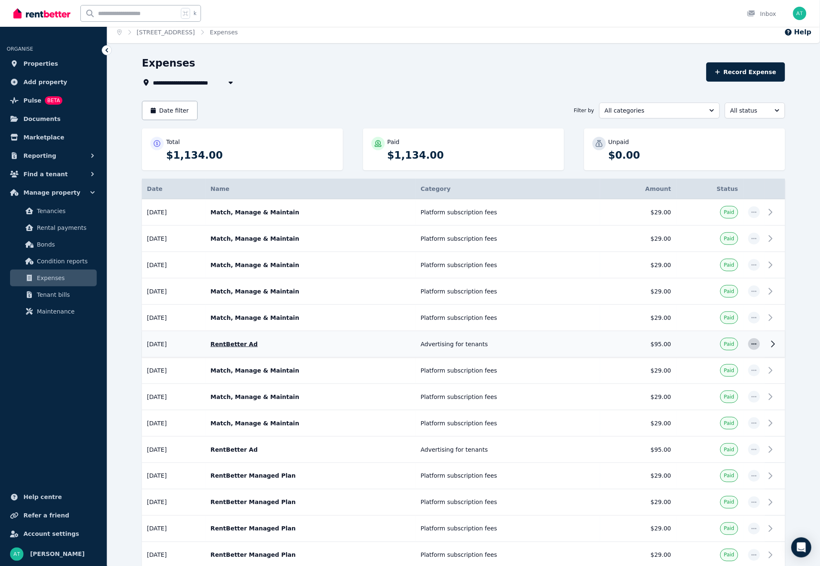
click at [625, 349] on span "button" at bounding box center [754, 344] width 12 height 12
click at [625, 347] on icon at bounding box center [773, 344] width 10 height 10
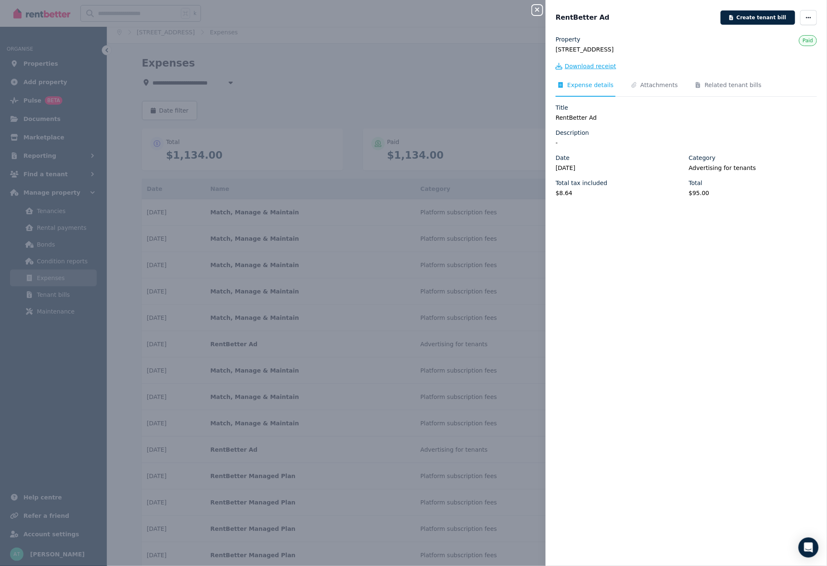
click at [589, 69] on span "Download receipt" at bounding box center [590, 66] width 51 height 8
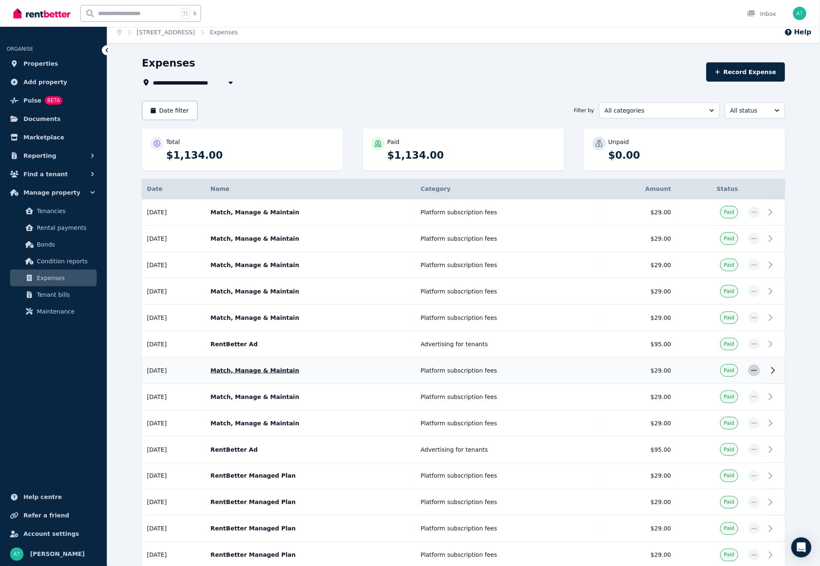
click at [625, 373] on icon "button" at bounding box center [754, 371] width 7 height 6
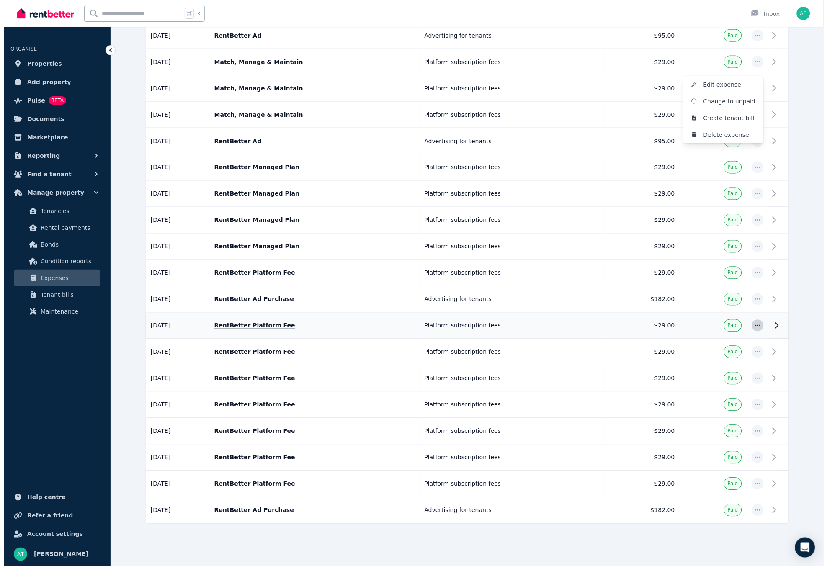
scroll to position [319, 0]
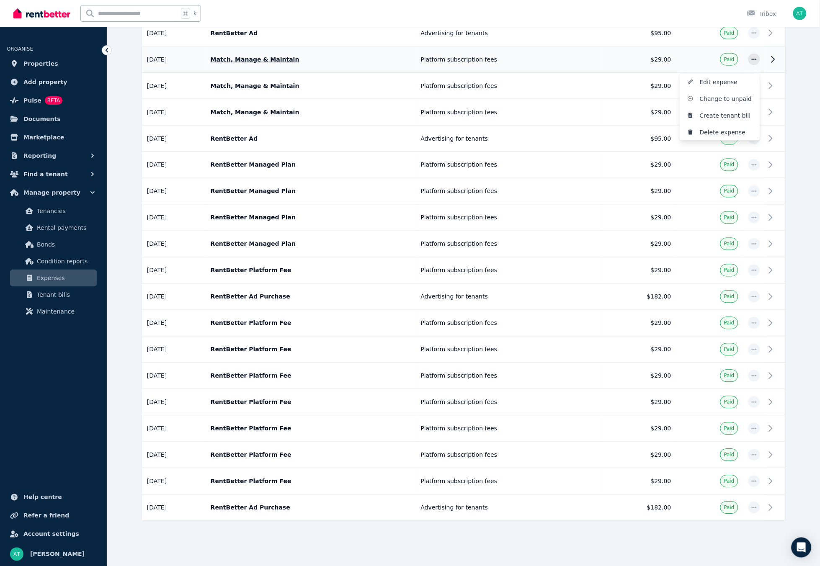
click at [625, 62] on td at bounding box center [775, 59] width 20 height 26
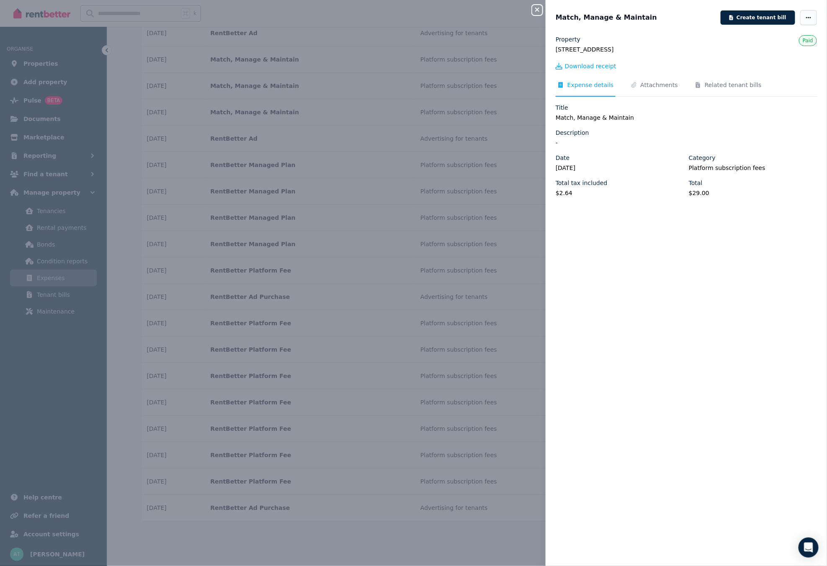
click at [625, 22] on span "button" at bounding box center [808, 17] width 17 height 15
click at [589, 72] on div "Download receipt" at bounding box center [686, 67] width 261 height 10
click at [588, 67] on span "Download receipt" at bounding box center [590, 66] width 51 height 8
click at [495, 111] on div "Close panel Match, Manage & Maintain Create tenant bill Property [STREET_ADDRES…" at bounding box center [413, 283] width 827 height 566
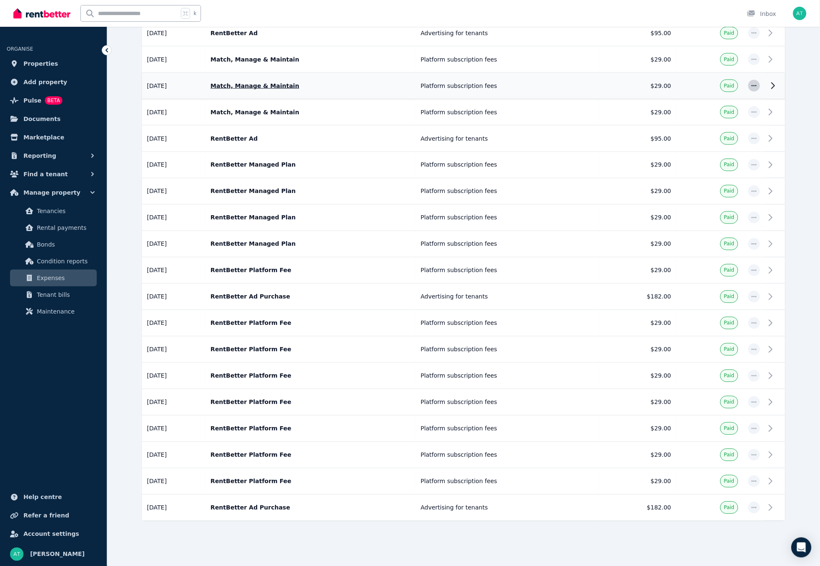
click at [625, 87] on span "button" at bounding box center [754, 86] width 12 height 12
click at [625, 84] on icon at bounding box center [773, 86] width 10 height 10
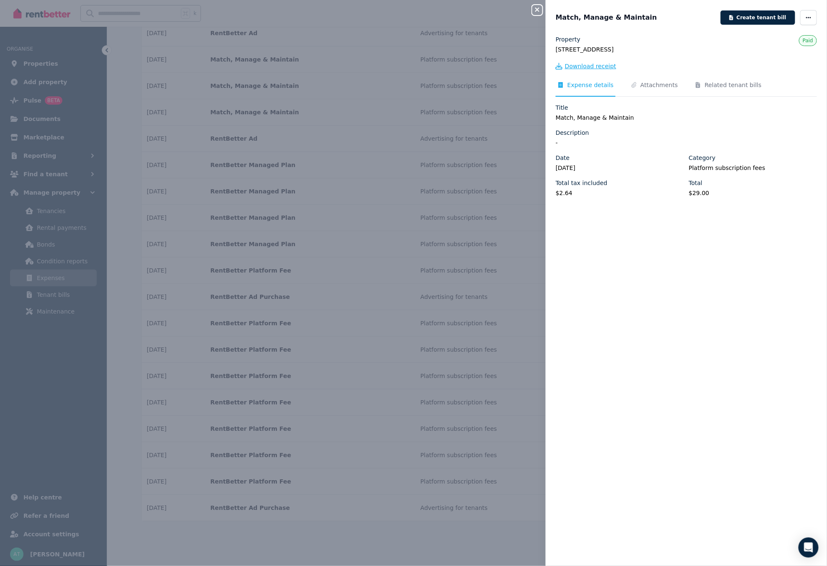
click at [576, 69] on span "Download receipt" at bounding box center [590, 66] width 51 height 8
click at [494, 109] on div "Close panel Match, Manage & Maintain Create tenant bill Property [STREET_ADDRES…" at bounding box center [413, 283] width 827 height 566
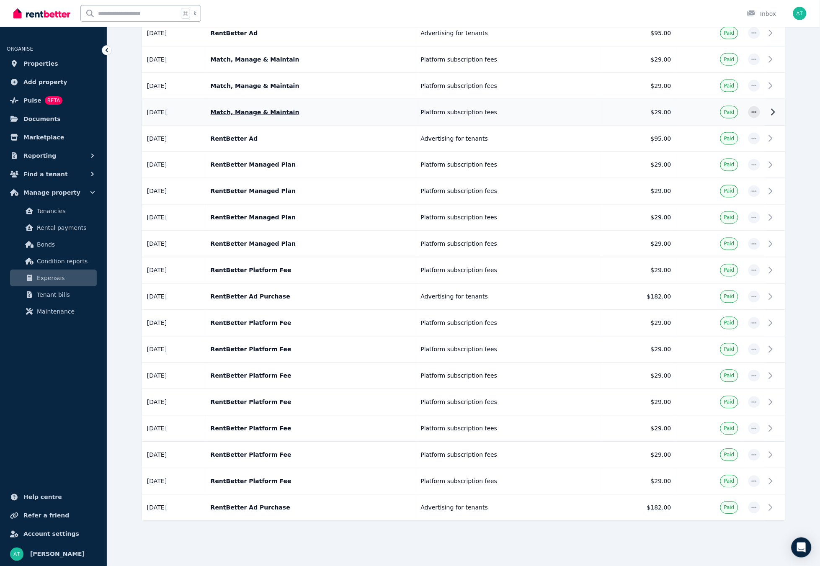
click at [625, 114] on td at bounding box center [775, 112] width 20 height 26
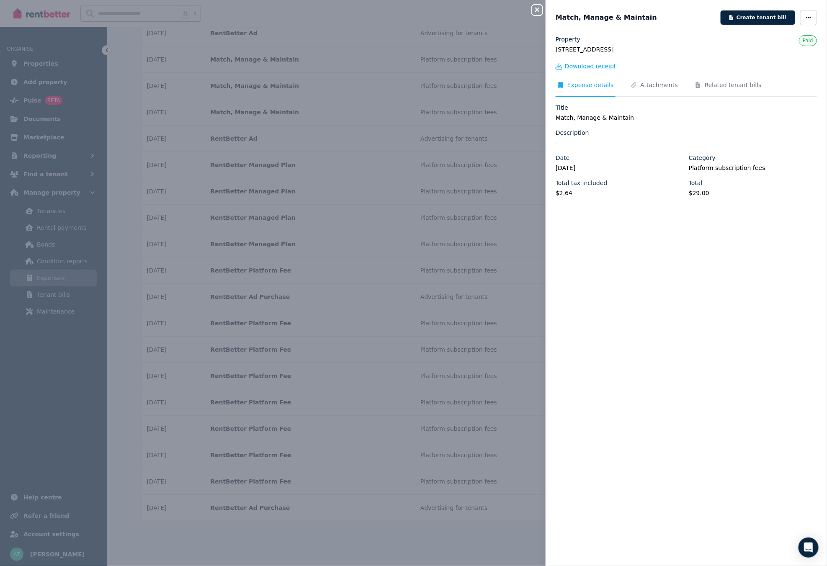
click at [604, 64] on span "Download receipt" at bounding box center [590, 66] width 51 height 8
click at [496, 149] on div "Close panel Match, Manage & Maintain Create tenant bill Property [STREET_ADDRES…" at bounding box center [413, 283] width 827 height 566
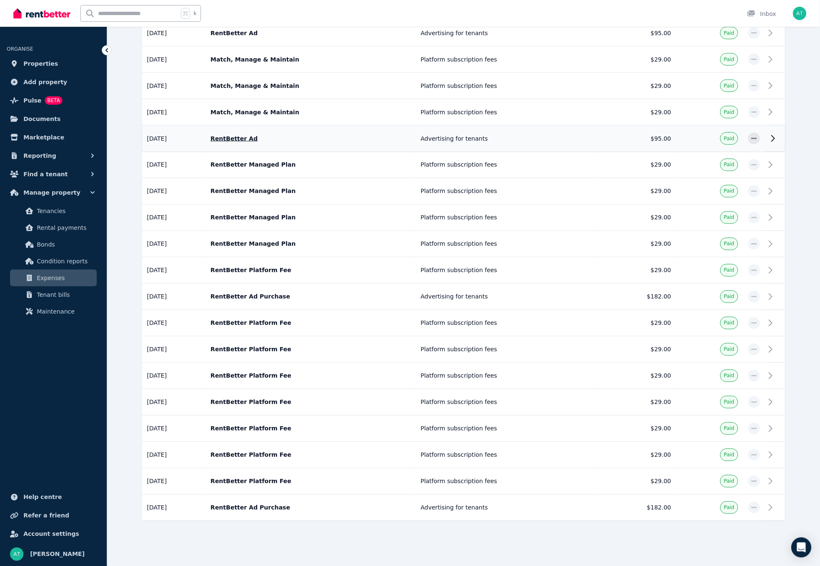
click at [625, 138] on icon at bounding box center [773, 139] width 10 height 10
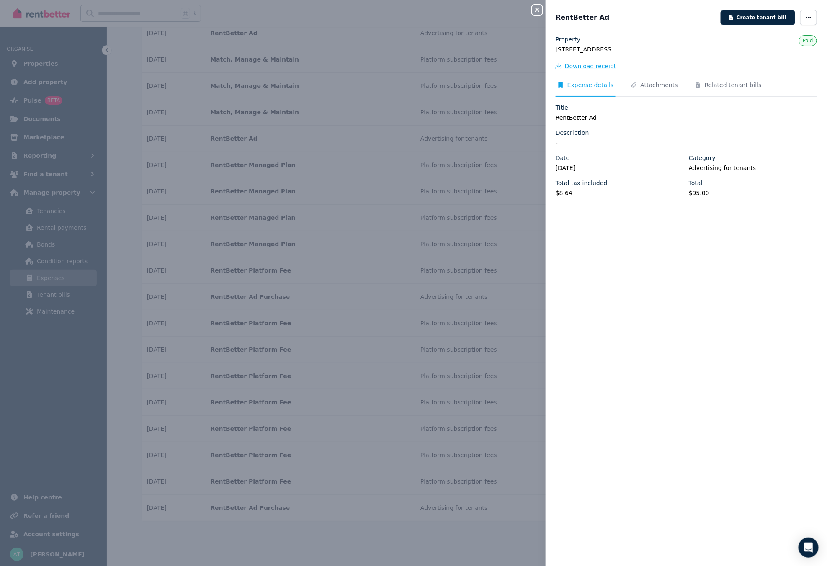
click at [607, 67] on span "Download receipt" at bounding box center [590, 66] width 51 height 8
click at [483, 162] on div "Close panel RentBetter Ad Create tenant bill Property [STREET_ADDRESS] Paid Dow…" at bounding box center [413, 283] width 827 height 566
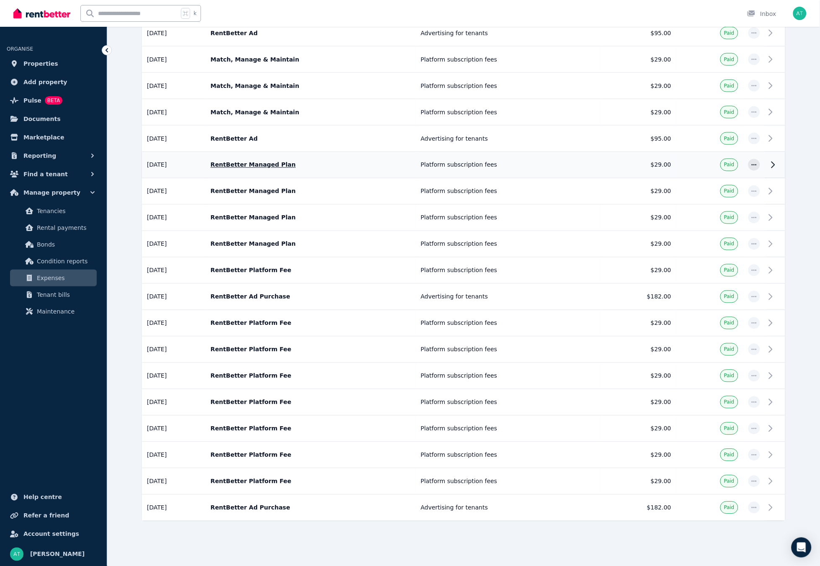
click at [625, 167] on td at bounding box center [775, 165] width 20 height 26
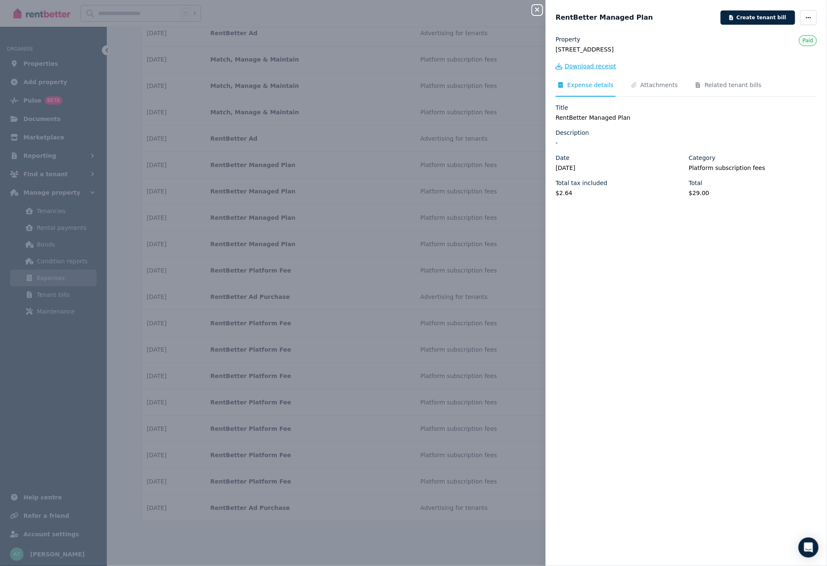
click at [580, 64] on span "Download receipt" at bounding box center [590, 66] width 51 height 8
click at [477, 196] on div "Close panel RentBetter Managed Plan Create tenant bill Property [STREET_ADDRESS…" at bounding box center [413, 283] width 827 height 566
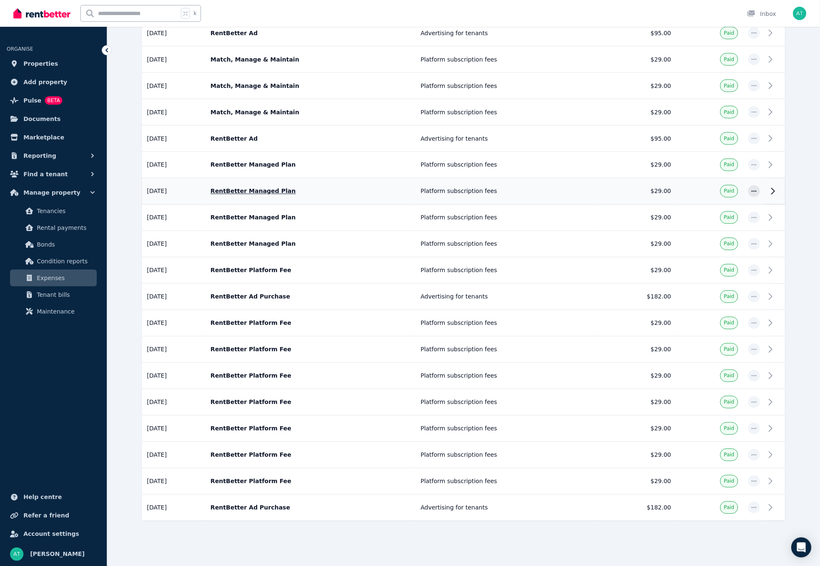
click at [625, 194] on td at bounding box center [775, 191] width 20 height 26
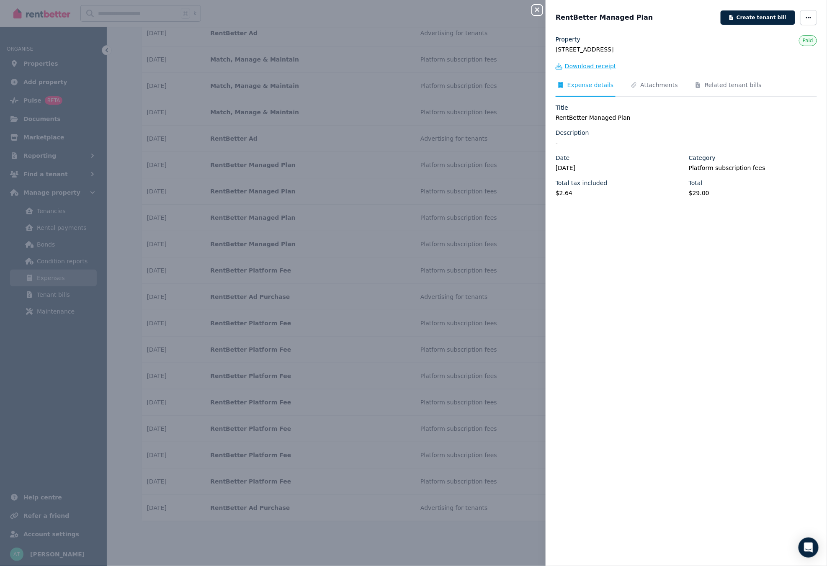
click at [602, 68] on span "Download receipt" at bounding box center [590, 66] width 51 height 8
click at [458, 214] on div "Close panel RentBetter Managed Plan Create tenant bill Property [STREET_ADDRESS…" at bounding box center [413, 283] width 827 height 566
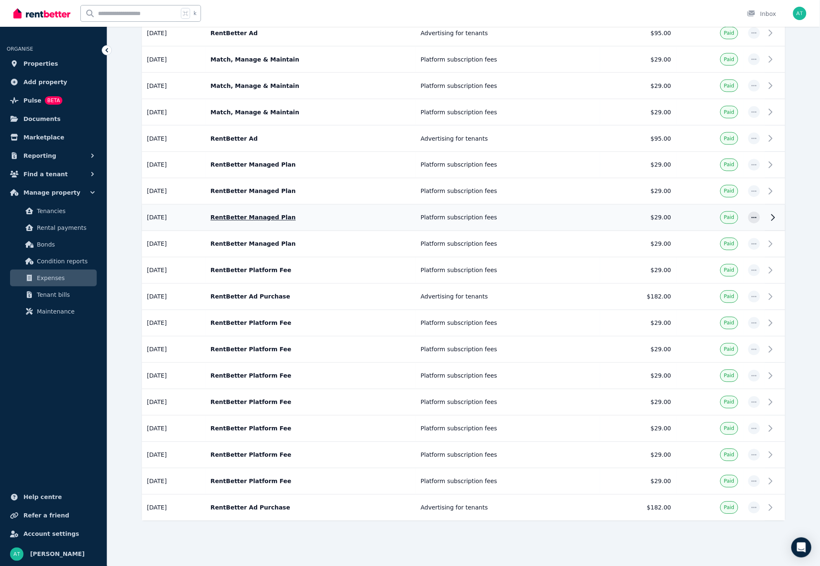
click at [625, 225] on td at bounding box center [775, 218] width 20 height 26
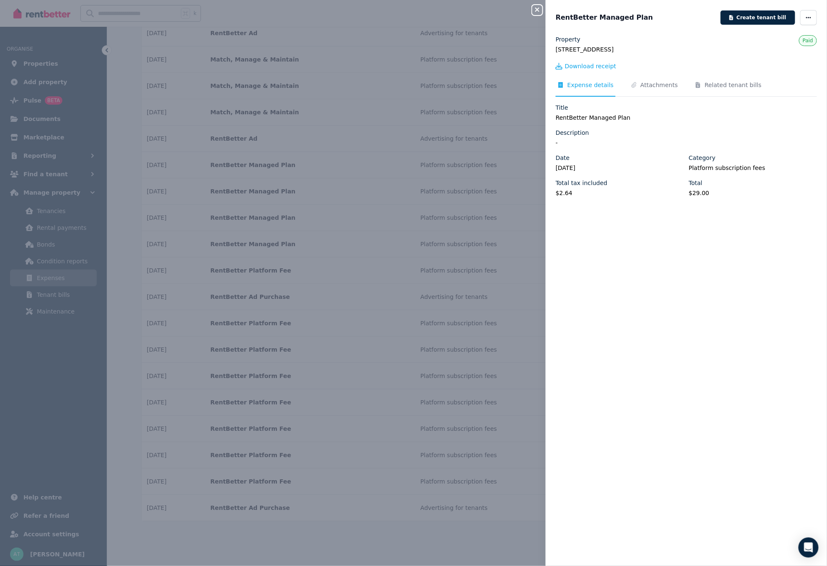
click at [592, 72] on div "Download receipt" at bounding box center [686, 67] width 261 height 10
click at [592, 70] on span "Download receipt" at bounding box center [590, 66] width 51 height 8
click at [502, 214] on div "Close panel RentBetter Managed Plan Create tenant bill Property [STREET_ADDRESS…" at bounding box center [413, 283] width 827 height 566
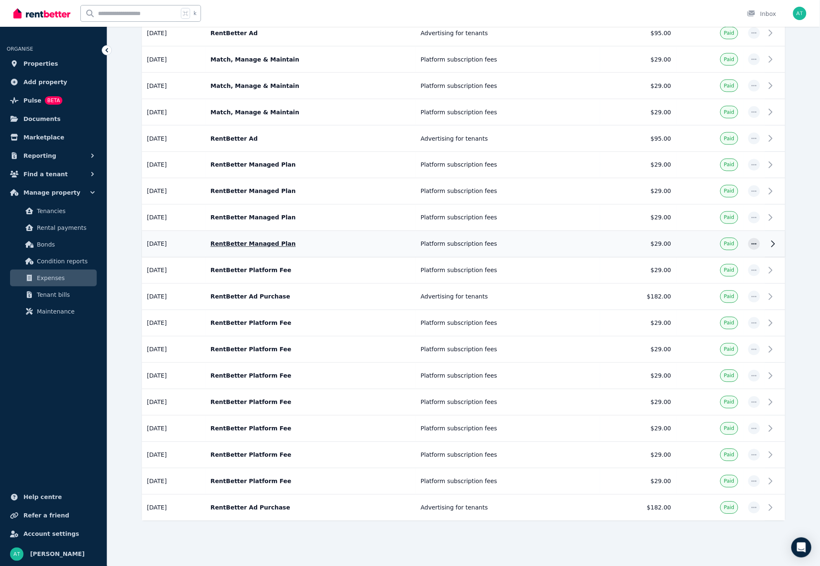
click at [285, 244] on p "RentBetter Managed Plan" at bounding box center [311, 244] width 200 height 8
